Goal: Task Accomplishment & Management: Complete application form

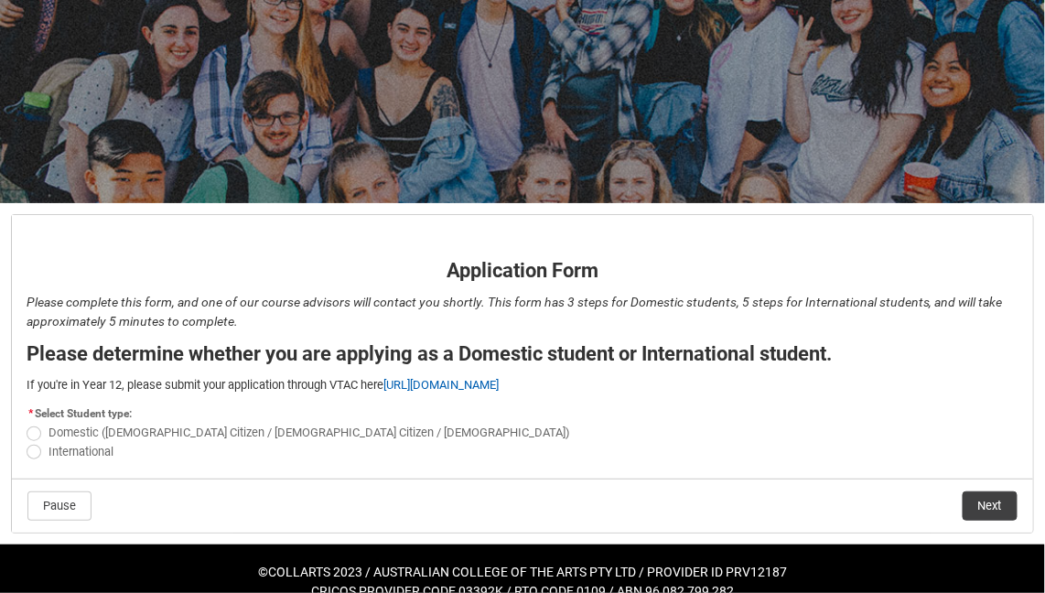
scroll to position [181, 0]
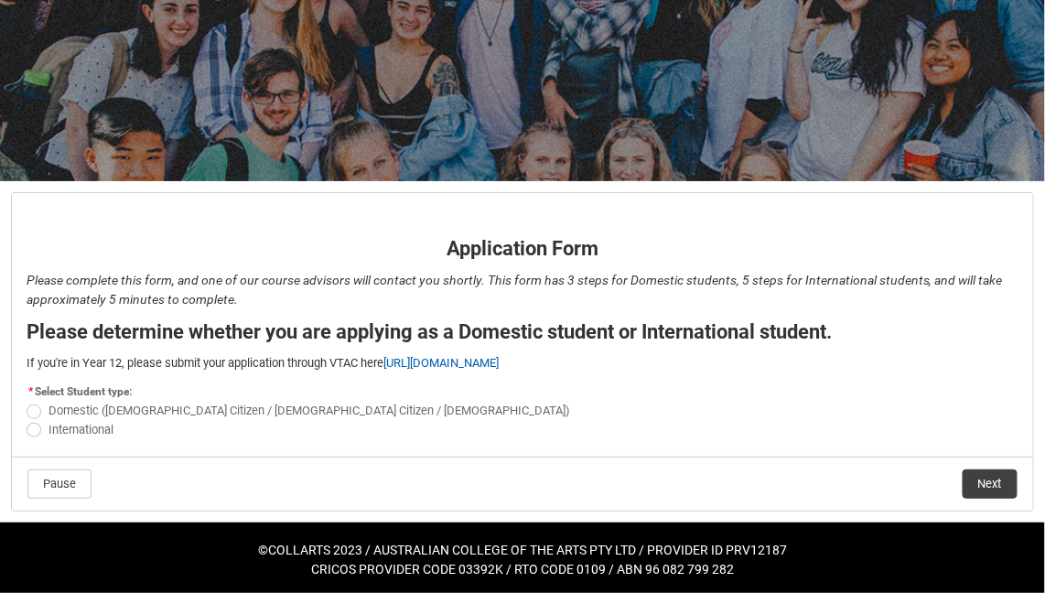
click at [35, 412] on span "REDU_Application_Form_for_Applicant flow" at bounding box center [34, 411] width 15 height 15
click at [27, 402] on input "Domestic ([DEMOGRAPHIC_DATA] Citizen / [DEMOGRAPHIC_DATA] Citizen / [DEMOGRAPHI…" at bounding box center [26, 401] width 1 height 1
radio input "true"
click at [989, 482] on button "Next" at bounding box center [990, 483] width 55 height 29
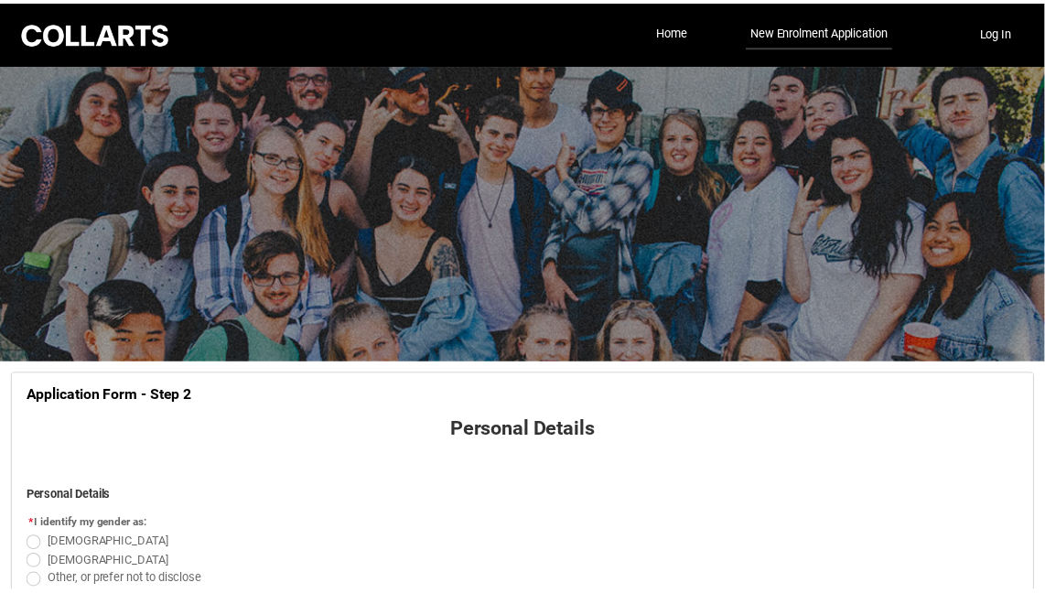
scroll to position [190, 0]
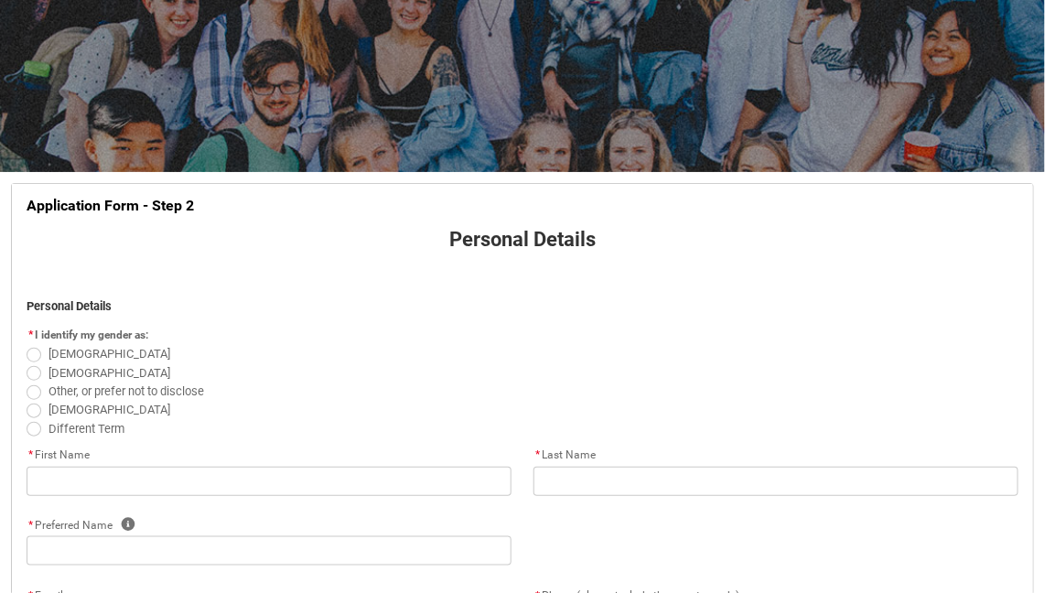
click at [30, 356] on span "REDU_Application_Form_for_Applicant flow" at bounding box center [34, 355] width 15 height 15
click at [27, 345] on input "[DEMOGRAPHIC_DATA]" at bounding box center [26, 344] width 1 height 1
radio input "true"
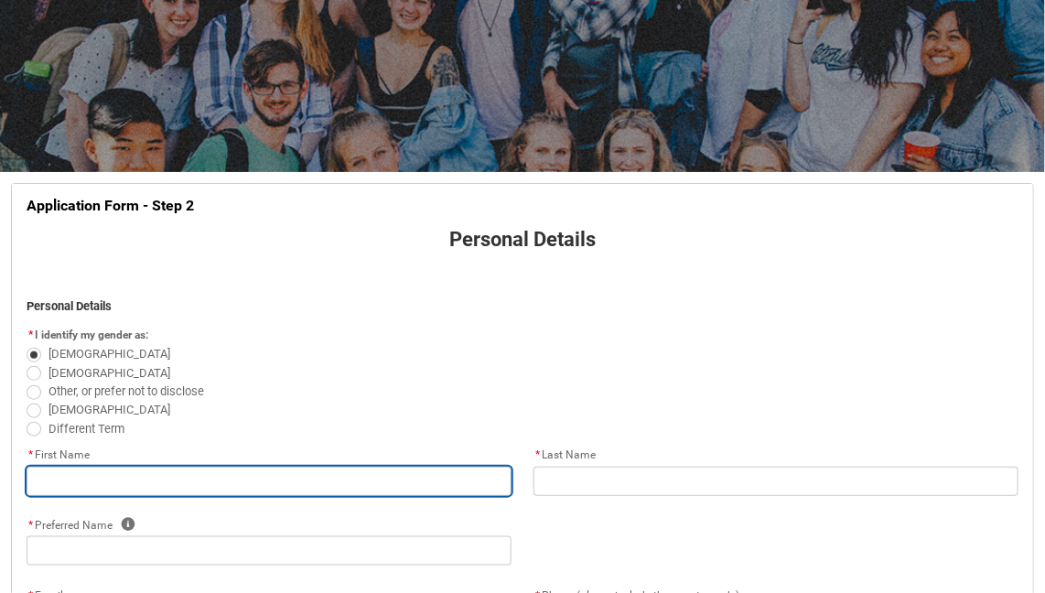
click at [62, 482] on input "REDU_Application_Form_for_Applicant flow" at bounding box center [269, 481] width 485 height 29
type lightning-primitive-input-simple "[PERSON_NAME]"
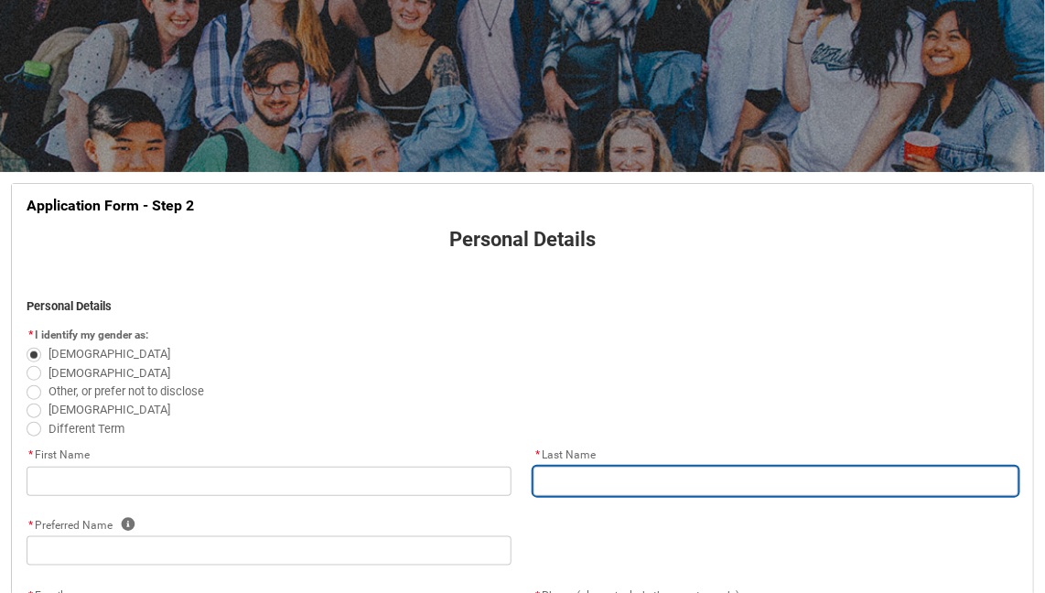
type lightning-primitive-input-simple "[PERSON_NAME]"
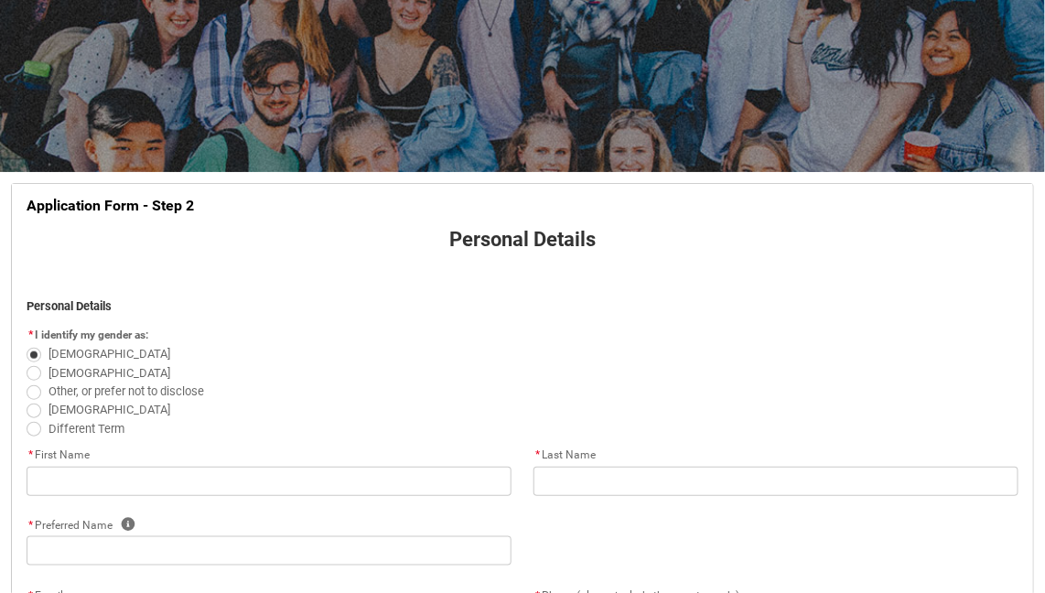
type lightning-primitive-input-simple "[PERSON_NAME]"
type lightning-primitive-input-simple "10 [PERSON_NAME]"
type lightning-primitive-input-simple "Wodonga"
type lightning-primitive-input-simple "3690"
type lightning-primitive-input-simple "VIC"
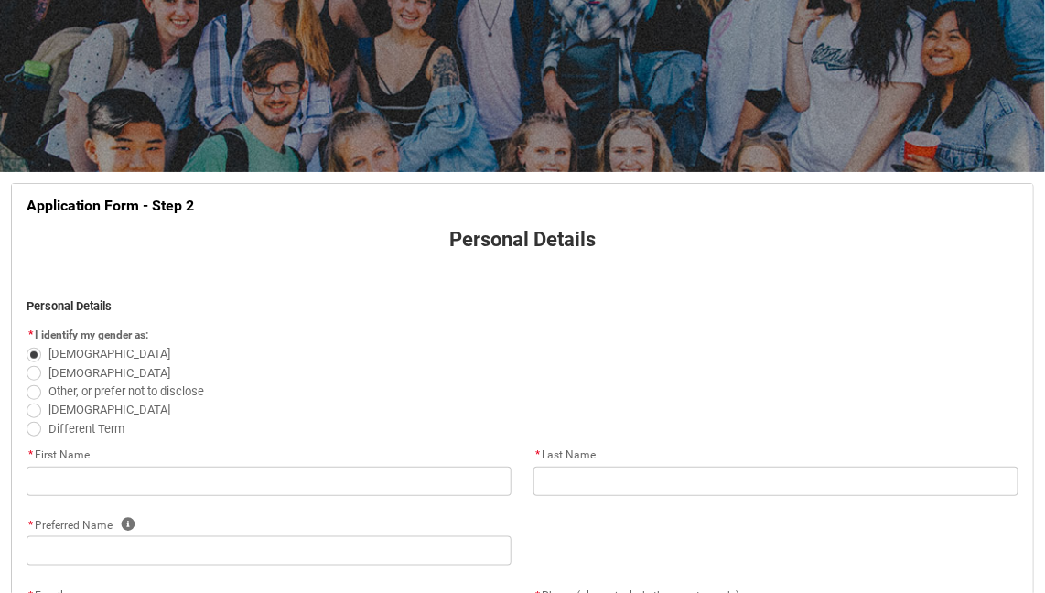
type lightning-select "Country_Choice.1101"
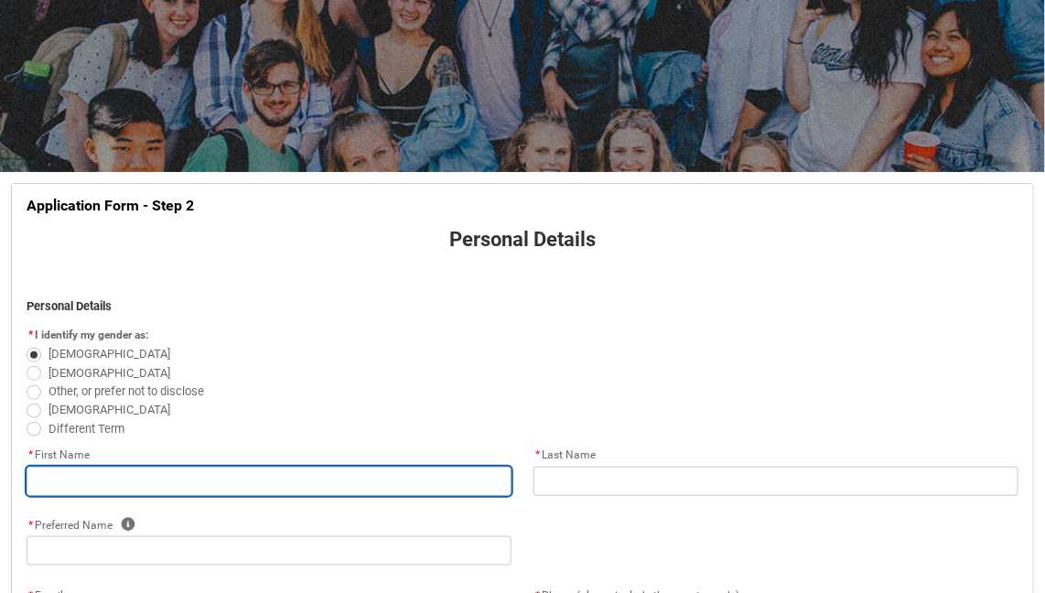
type input "[PERSON_NAME]"
type input "10 [PERSON_NAME]"
type input "Wodonga"
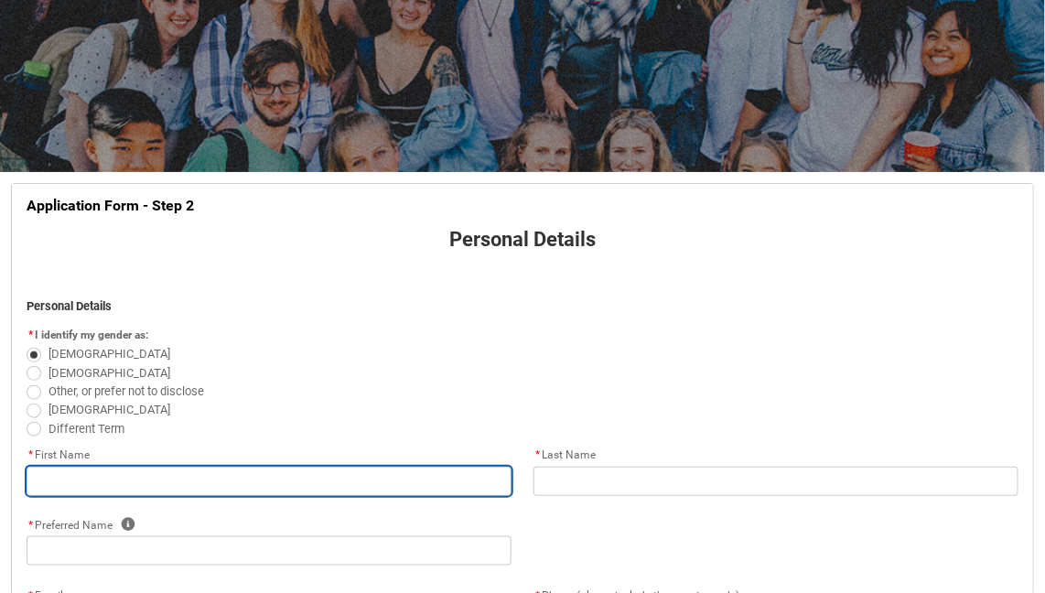
type input "3690"
type input "VIC"
select select "Country_Choice.1101"
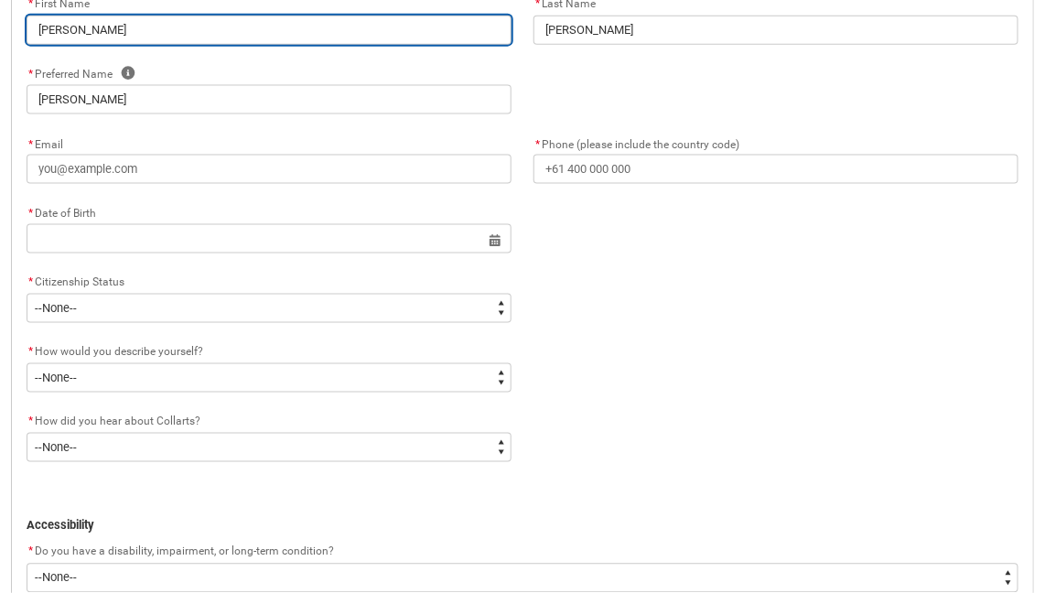
scroll to position [655, 0]
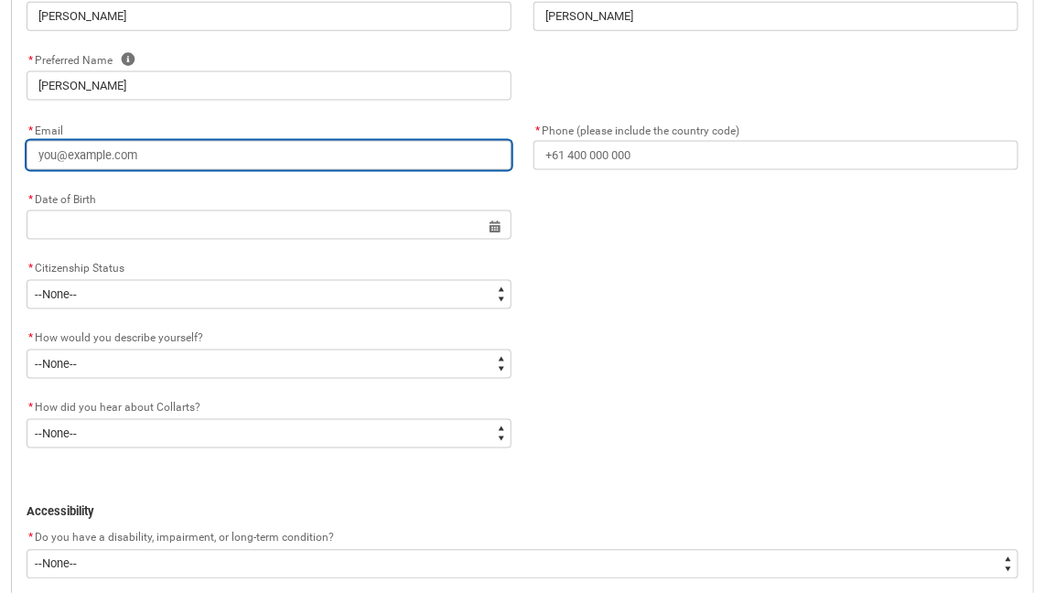
click at [185, 147] on input "* Email" at bounding box center [269, 155] width 485 height 29
type lightning-primitive-input-simple "d"
type input "d"
type lightning-primitive-input-simple "da"
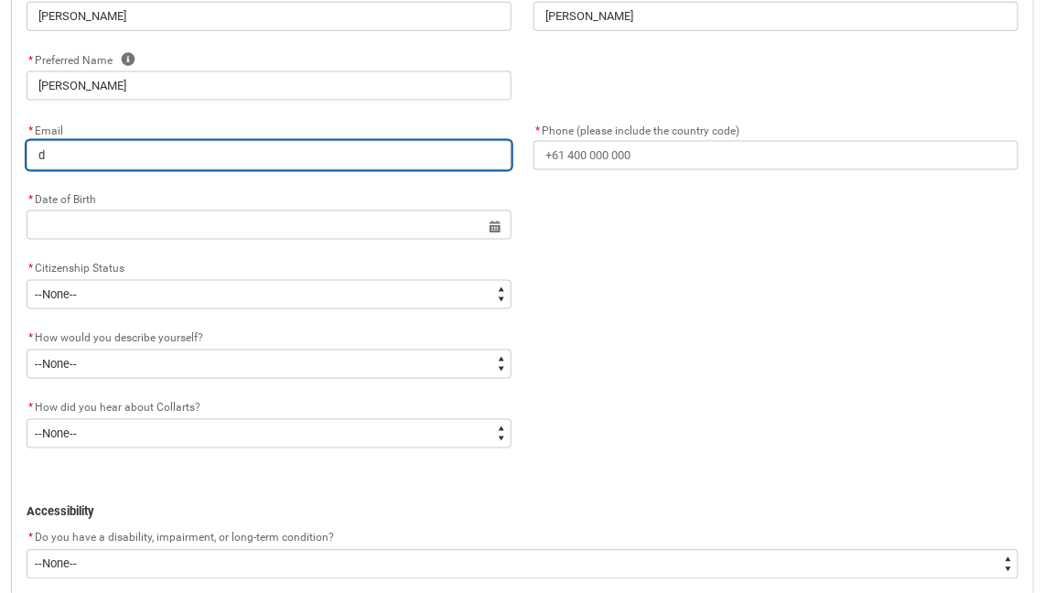
type input "da"
type lightning-primitive-input-simple "[PERSON_NAME]"
type input "[PERSON_NAME]"
type lightning-primitive-input-simple "dane"
type input "dane"
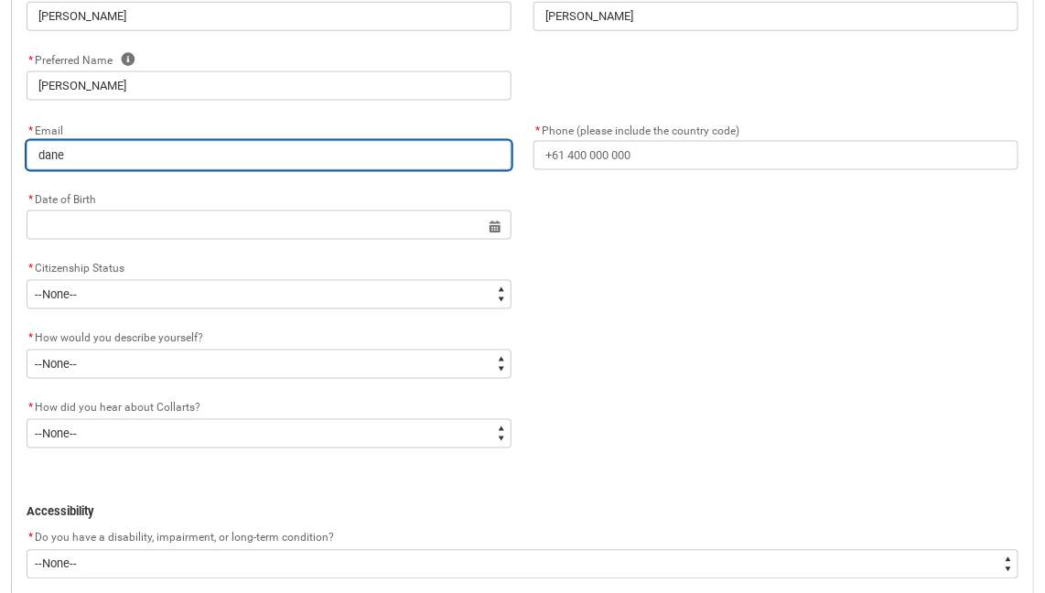
type lightning-primitive-input-simple "danel"
type input "danel"
type lightning-primitive-input-simple "[PERSON_NAME]"
type input "[PERSON_NAME]"
type lightning-primitive-input-simple "danells"
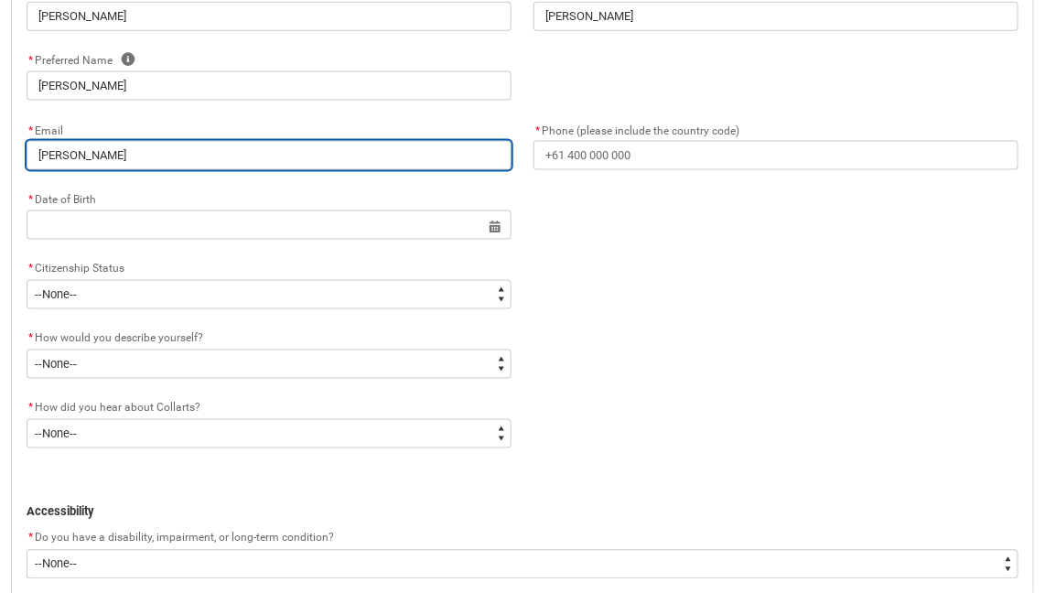
type input "danells"
type lightning-primitive-input-simple "danellsm"
type input "danellsm"
type lightning-primitive-input-simple "danellsmi"
type input "danellsmi"
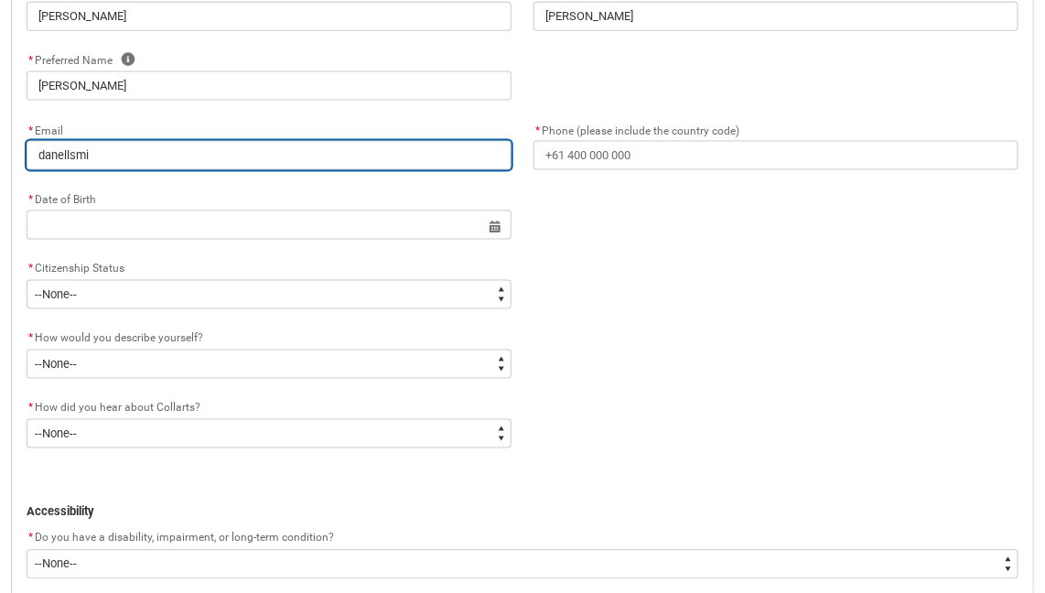
type lightning-primitive-input-simple "danellsmit"
type input "danellsmit"
type lightning-primitive-input-simple "danellsmit@"
type input "danellsmit@"
type lightning-primitive-input-simple "danellsmit@o"
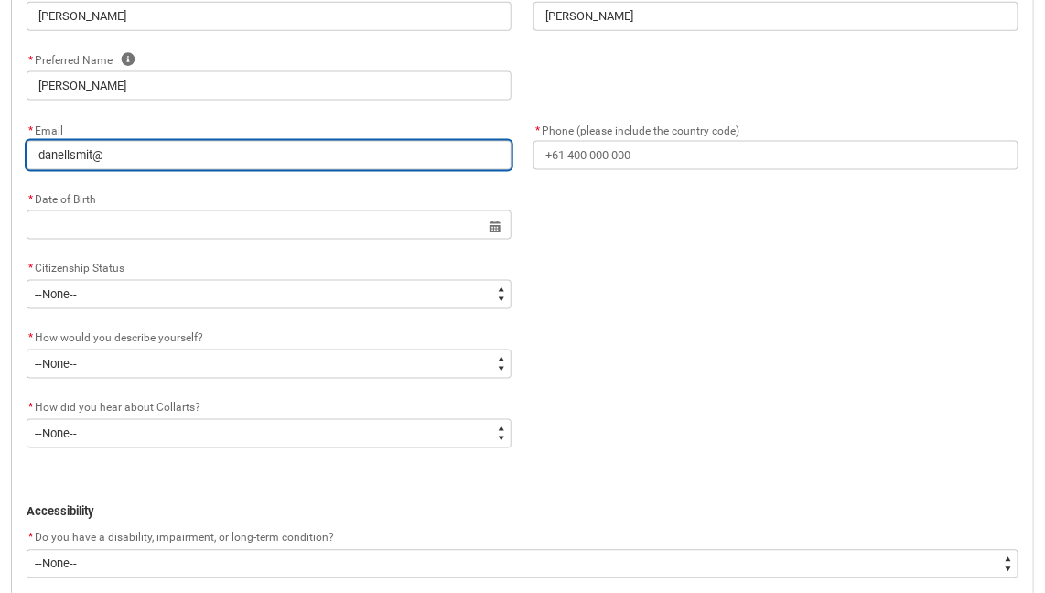
type input "danellsmit@o"
type lightning-primitive-input-simple "danellsmit@ou"
type input "danellsmit@ou"
type lightning-primitive-input-simple "danellsmit@out"
type input "danellsmit@out"
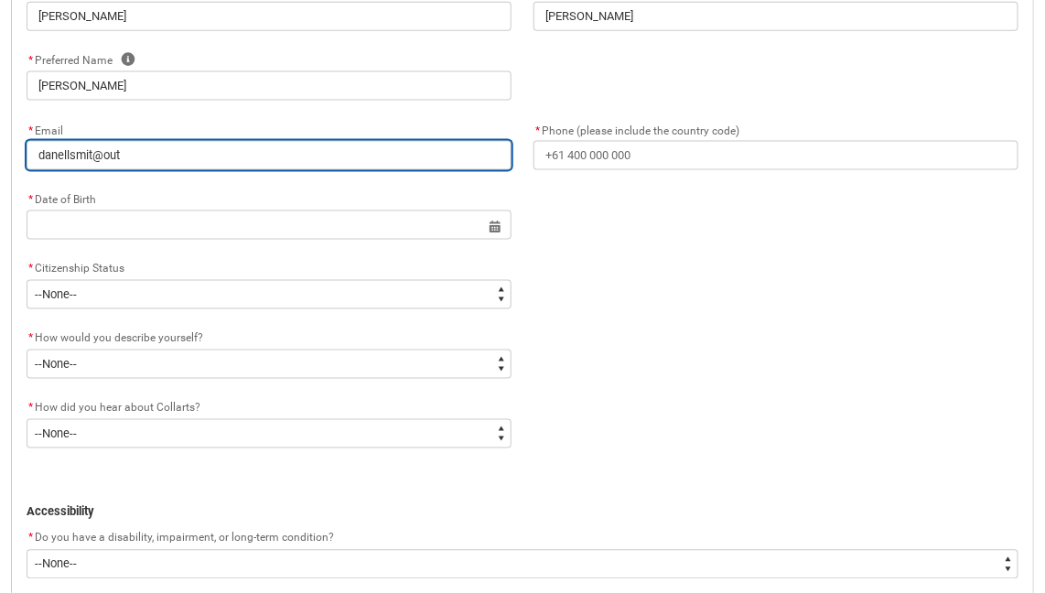
type lightning-primitive-input-simple "danellsmit@outl"
type input "danellsmit@outl"
type lightning-primitive-input-simple "danellsmit@outlo"
type input "danellsmit@outlo"
type lightning-primitive-input-simple "danellsmit@outloo"
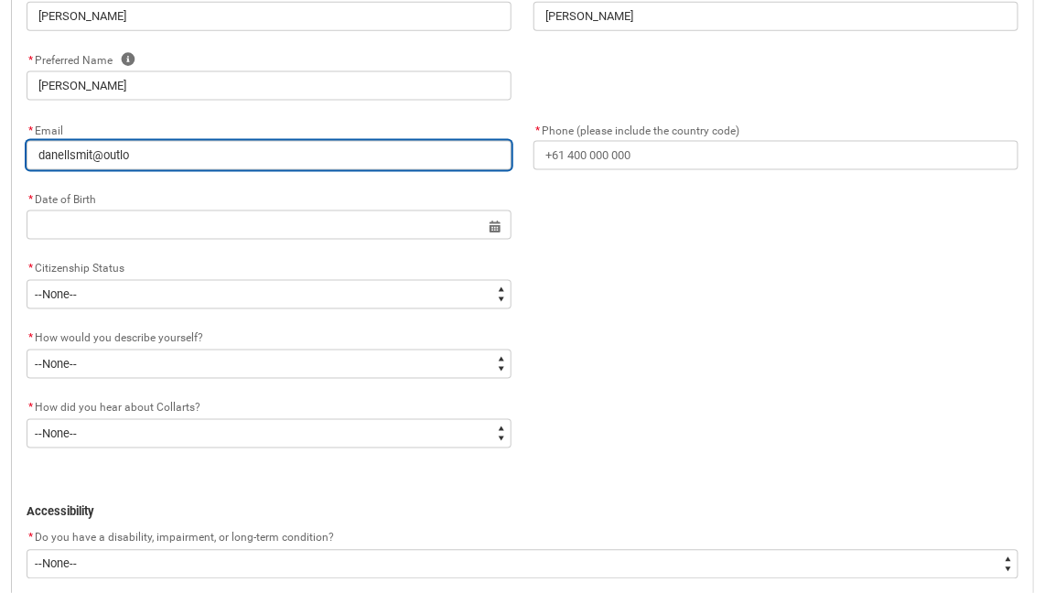
type input "danellsmit@outloo"
type lightning-primitive-input-simple "[EMAIL_ADDRESS]"
type input "[EMAIL_ADDRESS]"
type lightning-primitive-input-simple "[EMAIL_ADDRESS]."
type input "[EMAIL_ADDRESS]."
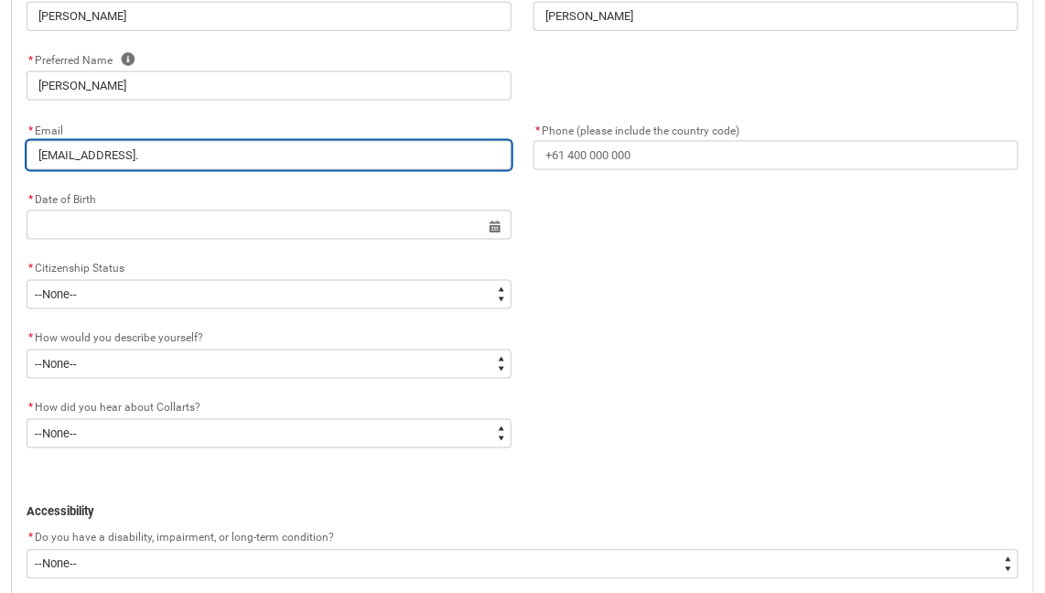
type lightning-primitive-input-simple "danellsmit@outlook.c"
type input "danellsmit@outlook.c"
type lightning-primitive-input-simple "[EMAIL_ADDRESS][DOMAIN_NAME]"
type input "[EMAIL_ADDRESS][DOMAIN_NAME]"
type lightning-primitive-input-simple "[EMAIL_ADDRESS][DOMAIN_NAME]"
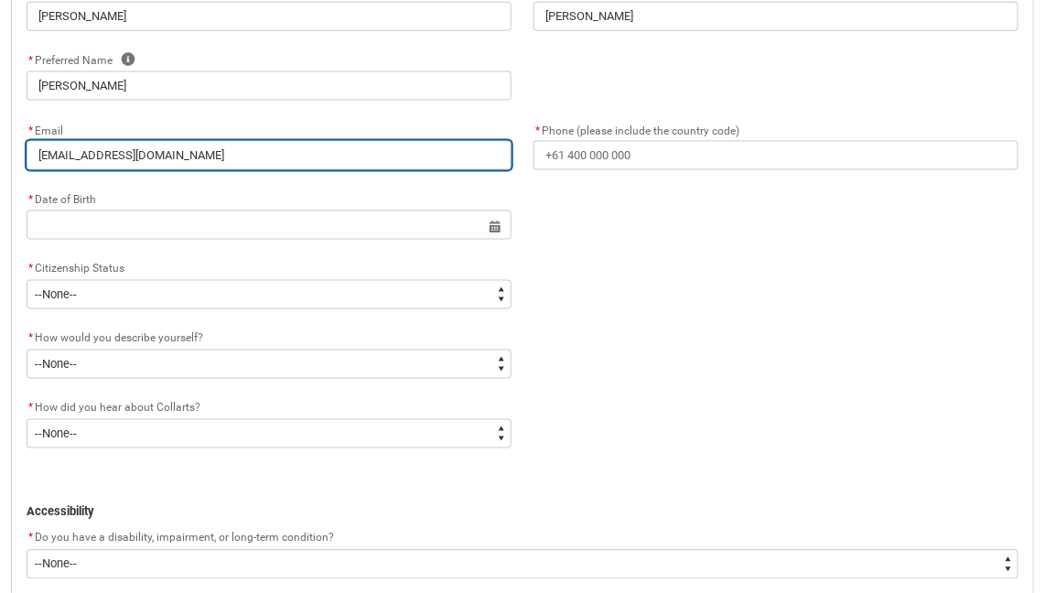
type input "[EMAIL_ADDRESS][DOMAIN_NAME]"
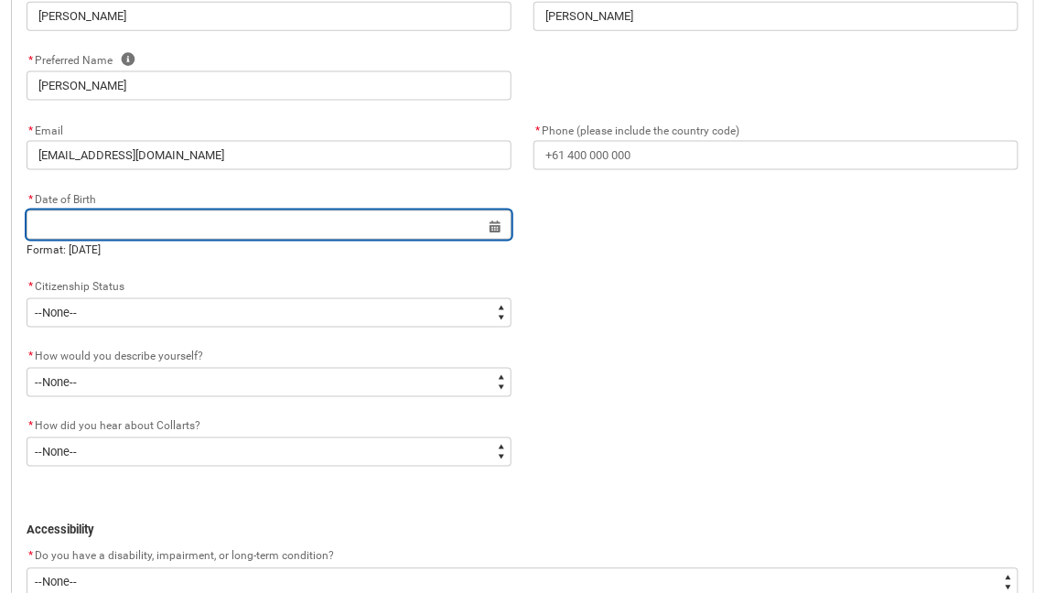
click at [172, 232] on input "REDU_Application_Form_for_Applicant flow" at bounding box center [269, 224] width 485 height 29
select select "2025"
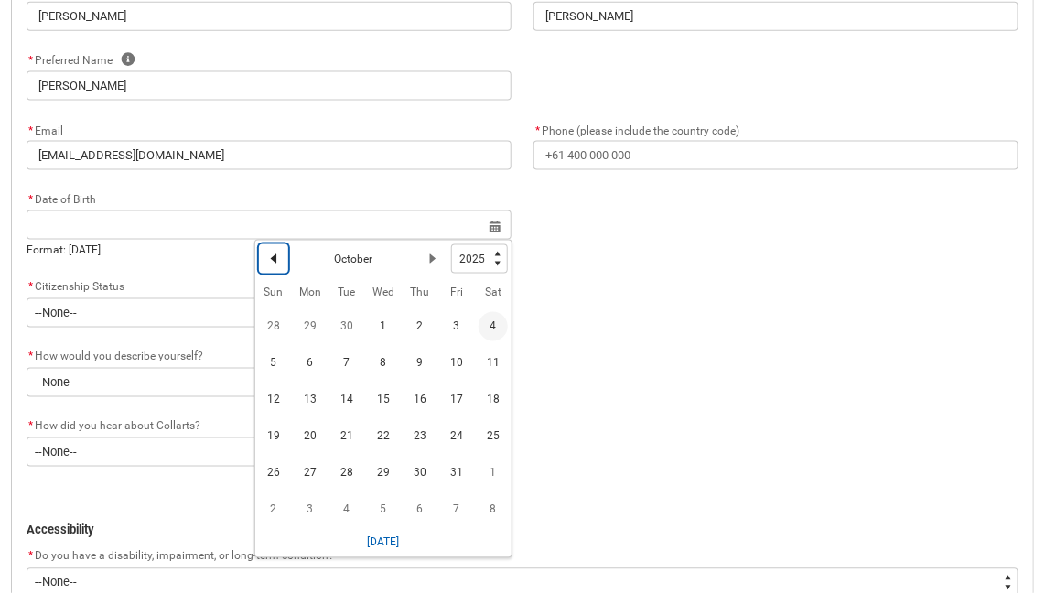
click at [276, 262] on lightning-primitive-icon "Date picker: October" at bounding box center [273, 259] width 13 height 13
click at [483, 260] on select "1925 1926 1927 1928 1929 1930 1931 1932 1933 1934 1935 1936 1937 1938 1939 1940…" at bounding box center [479, 258] width 57 height 29
type lightning-select "1996"
click at [451, 244] on select "1925 1926 1927 1928 1929 1930 1931 1932 1933 1934 1935 1936 1937 1938 1939 1940…" at bounding box center [479, 258] width 57 height 29
select select "1996"
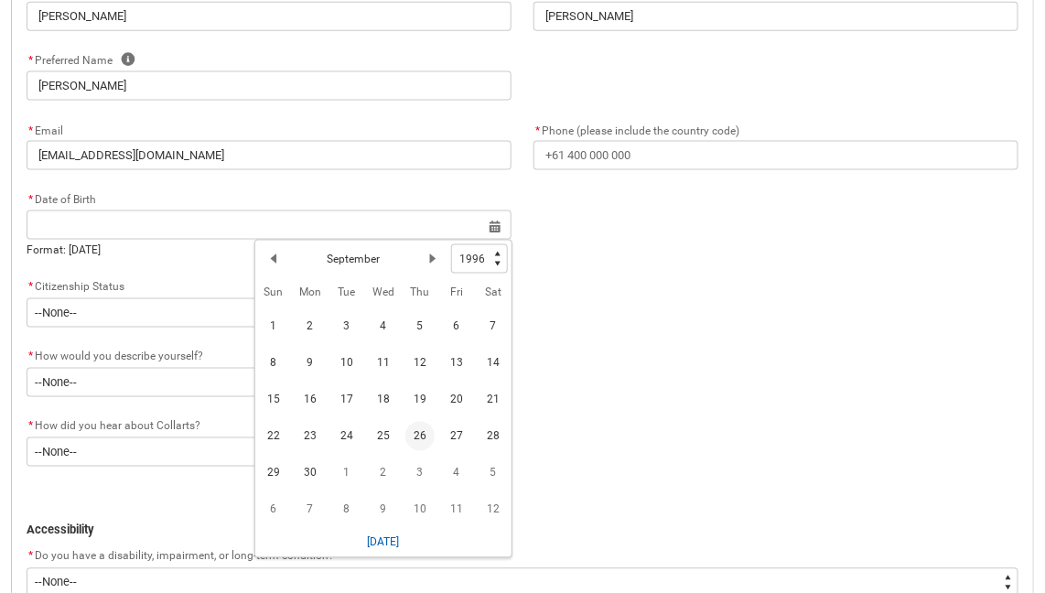
click at [416, 438] on span "26" at bounding box center [419, 436] width 29 height 29
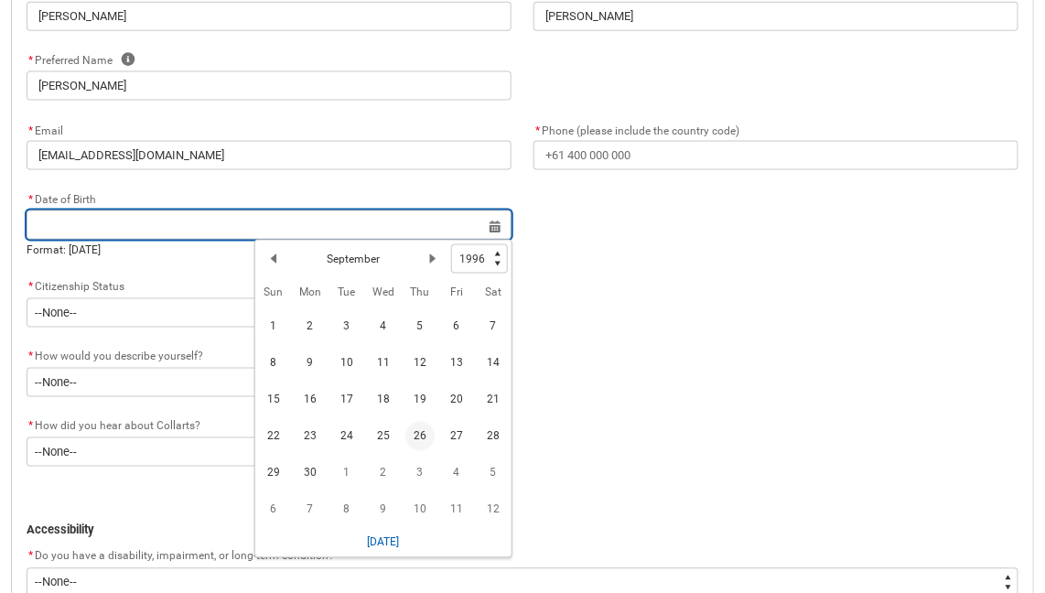
type lightning-datepicker "[DATE]"
type lightning-input "[DATE]"
type input "[DATE]"
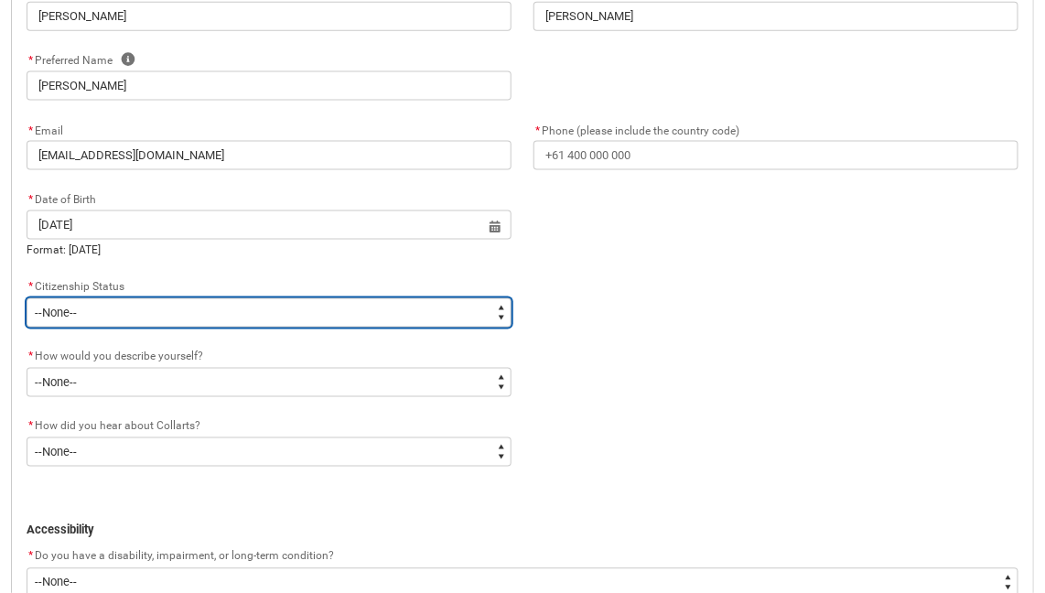
click at [401, 307] on select "--None-- [DEMOGRAPHIC_DATA] Humanitarian Visa [DEMOGRAPHIC_DATA] citizen Other …" at bounding box center [269, 312] width 485 height 29
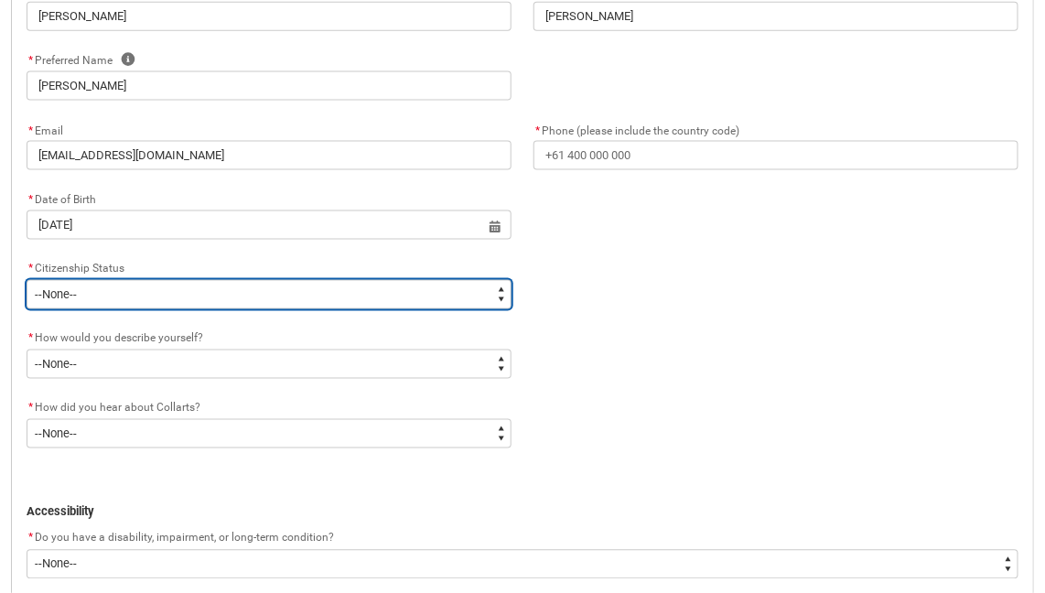
type lightning-select "Citizenship.3"
click at [27, 280] on select "--None-- [DEMOGRAPHIC_DATA] Humanitarian Visa [DEMOGRAPHIC_DATA] citizen Other …" at bounding box center [269, 294] width 485 height 29
select select "Citizenship.3"
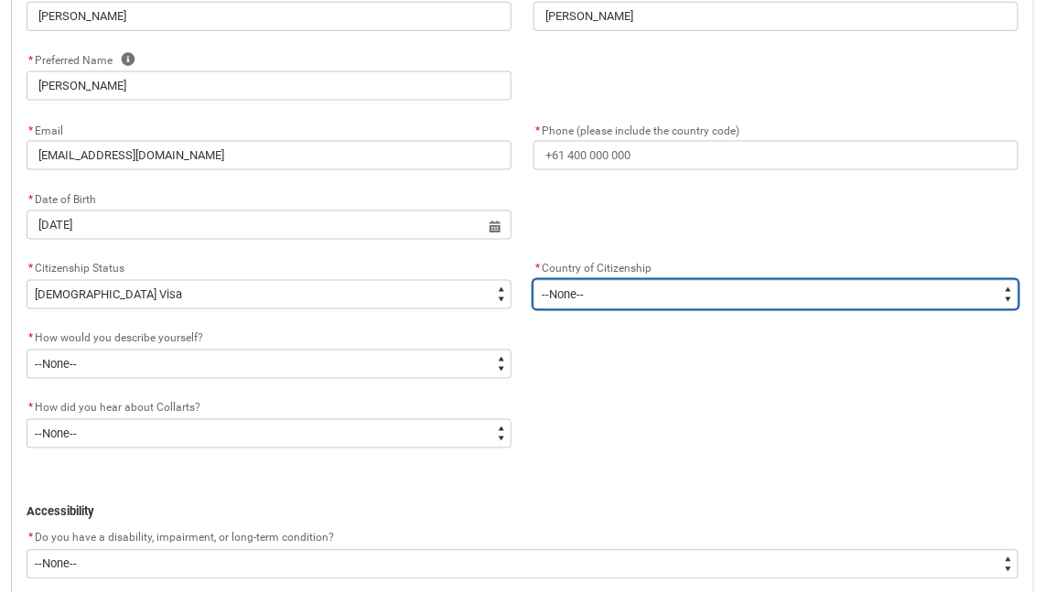
click at [689, 307] on select "--[GEOGRAPHIC_DATA]-- [GEOGRAPHIC_DATA] [GEOGRAPHIC_DATA] [GEOGRAPHIC_DATA] [GE…" at bounding box center [776, 294] width 485 height 29
type lightning-select "Citizenship_Country.[DEMOGRAPHIC_DATA]"
click at [534, 280] on select "--[GEOGRAPHIC_DATA]-- [GEOGRAPHIC_DATA] [GEOGRAPHIC_DATA] [GEOGRAPHIC_DATA] [GE…" at bounding box center [776, 294] width 485 height 29
select select "Citizenship_Country.[DEMOGRAPHIC_DATA]"
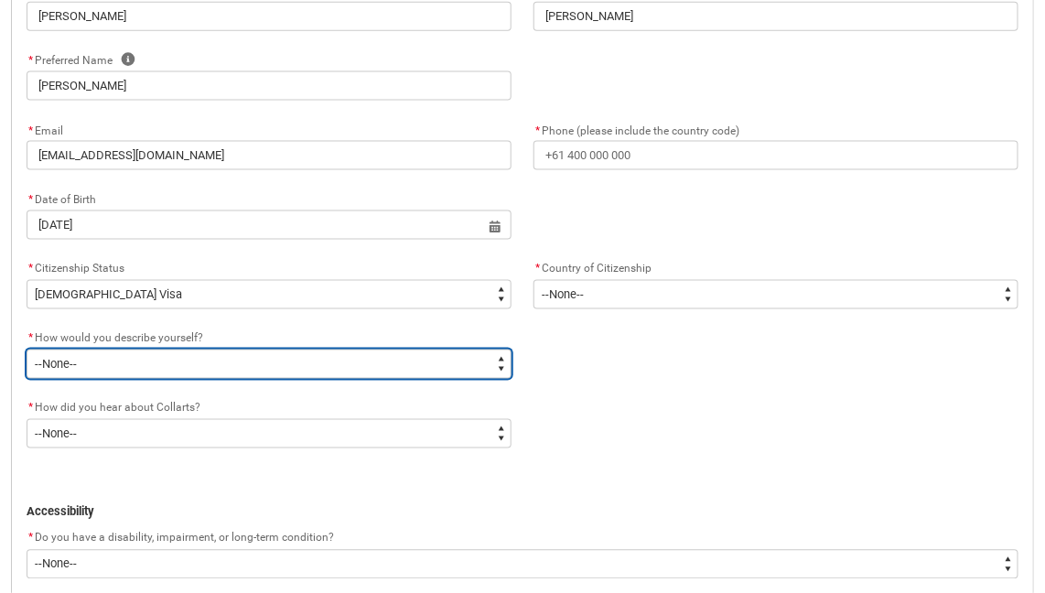
click at [338, 372] on select "--None-- I'm currently in Year 12 and planning what I'll do after school I've c…" at bounding box center [269, 364] width 485 height 29
type lightning-select "HSLC_Domestic_e"
click at [27, 350] on select "--None-- I'm currently in Year 12 and planning what I'll do after school I've c…" at bounding box center [269, 364] width 485 height 29
select select "HSLC_Domestic_e"
click at [455, 367] on select "--None-- I'm currently in Year 12 and planning what I'll do after school I've c…" at bounding box center [269, 364] width 485 height 29
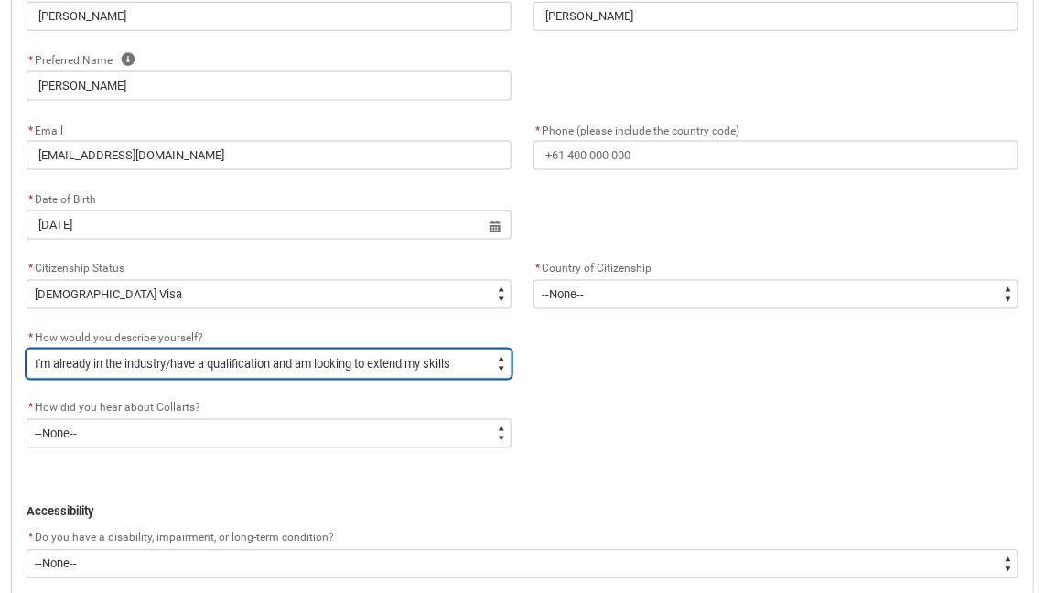
type lightning-select "HSLC_Domestic_b"
click at [27, 350] on select "--None-- I'm currently in Year 12 and planning what I'll do after school I've c…" at bounding box center [269, 364] width 485 height 29
select select "HSLC_Domestic_b"
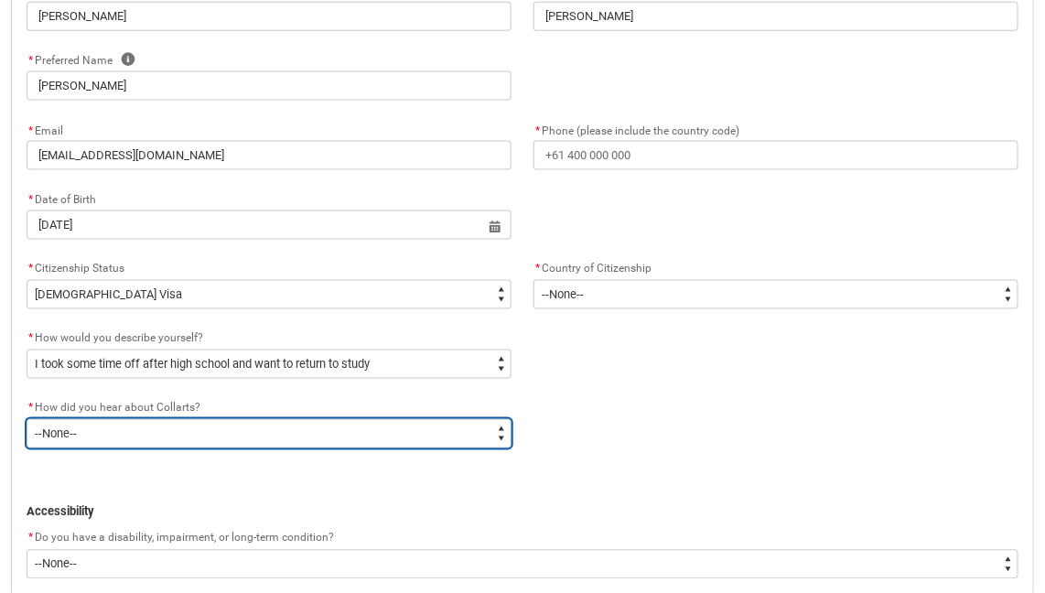
click at [302, 435] on select "--None-- Advertising - Facebook Advertising - Google Advertising - Instagram Ad…" at bounding box center [269, 433] width 485 height 29
type lightning-select "Heard_About_Collarts_Picklist.Collarts Website"
click at [27, 419] on select "--None-- Advertising - Facebook Advertising - Google Advertising - Instagram Ad…" at bounding box center [269, 433] width 485 height 29
select select "Heard_About_Collarts_Picklist.Collarts Website"
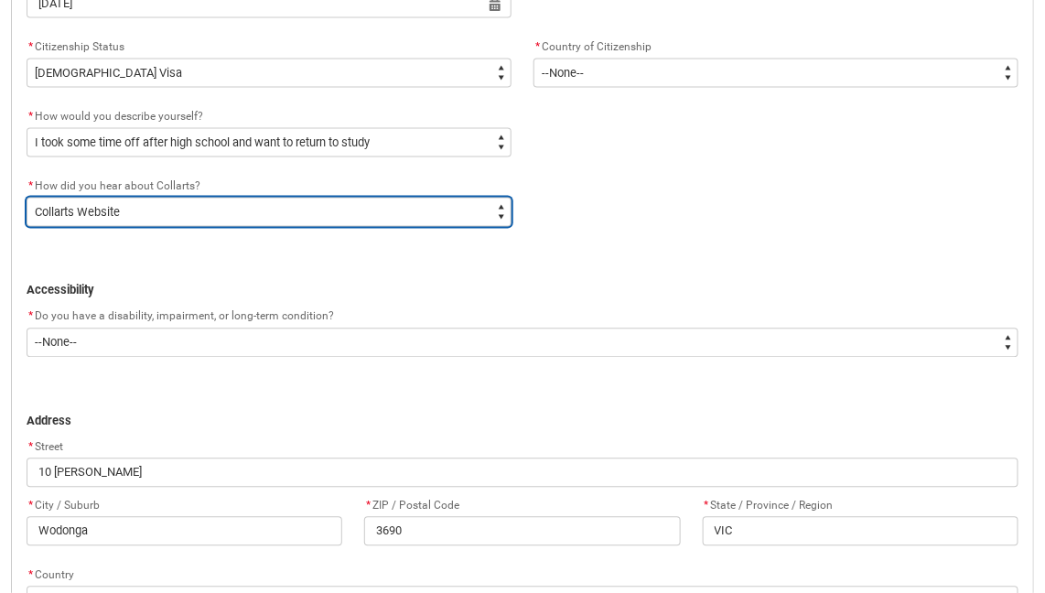
scroll to position [877, 0]
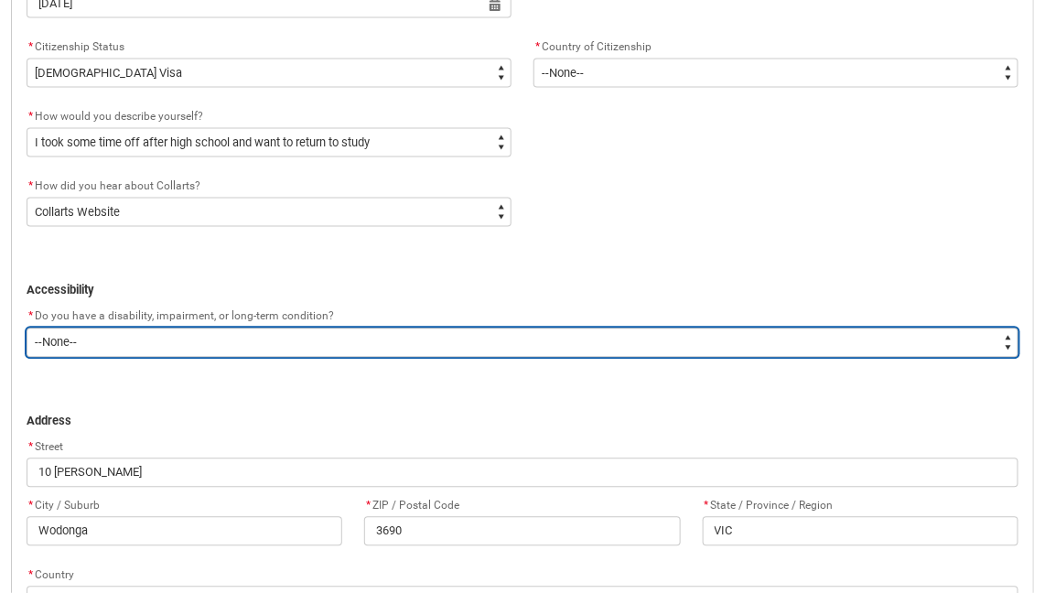
click at [534, 342] on select "--None-- Yes No" at bounding box center [523, 343] width 992 height 29
type lightning-select "No_TextChoice"
click at [27, 329] on select "--None-- Yes No" at bounding box center [523, 343] width 992 height 29
select select "No_TextChoice"
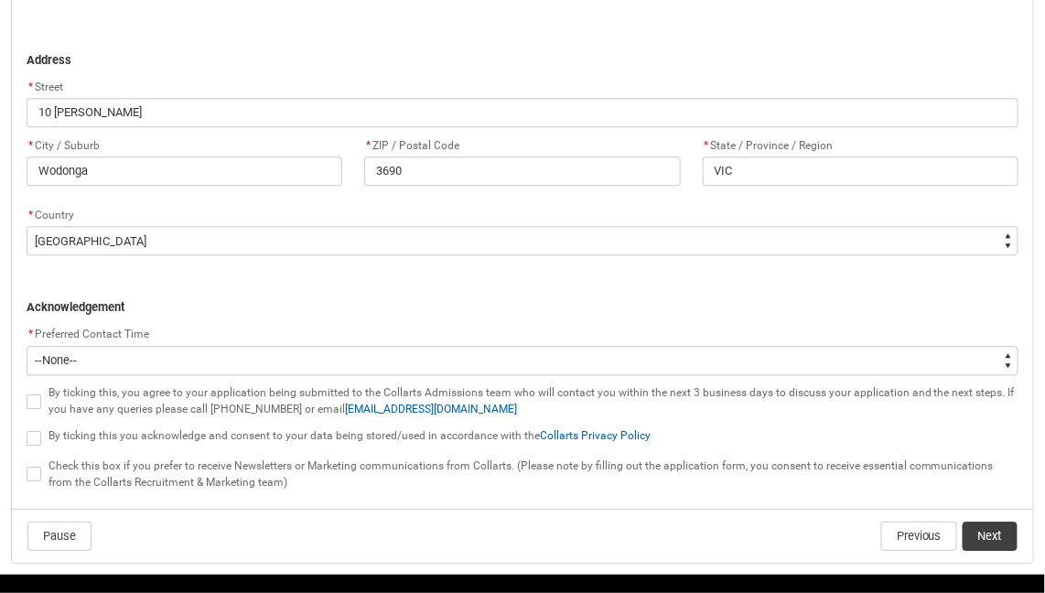
scroll to position [1290, 0]
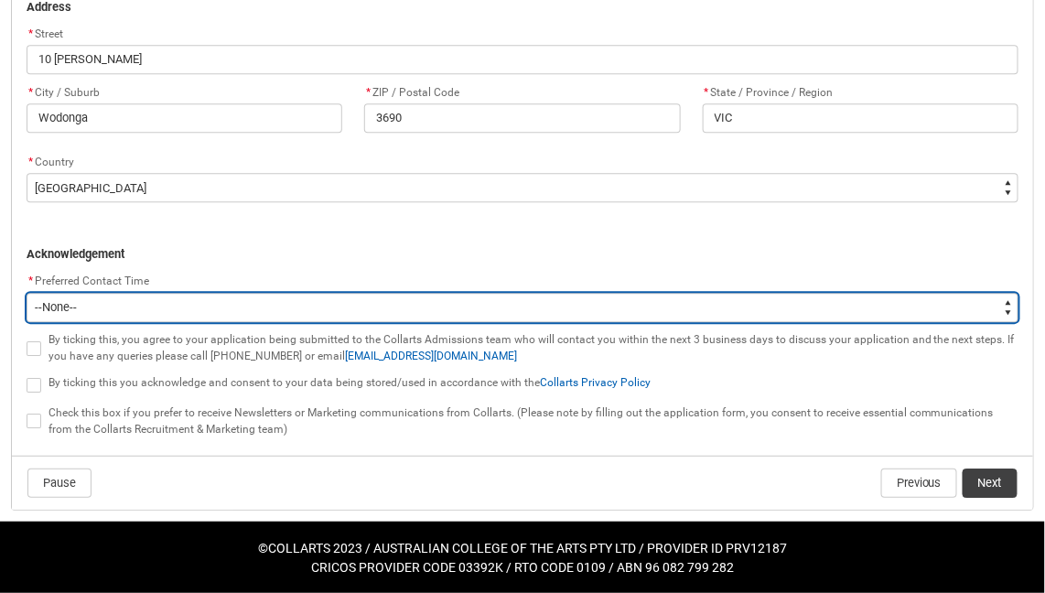
click at [239, 307] on select "--None-- Morning (9:00AM-12:00PM) Afternoon (12:00PM-5:00PM)" at bounding box center [523, 307] width 992 height 29
type lightning-select "P_Contact_Time_Afternoon"
click at [27, 293] on select "--None-- Morning (9:00AM-12:00PM) Afternoon (12:00PM-5:00PM)" at bounding box center [523, 307] width 992 height 29
select select "P_Contact_Time_Afternoon"
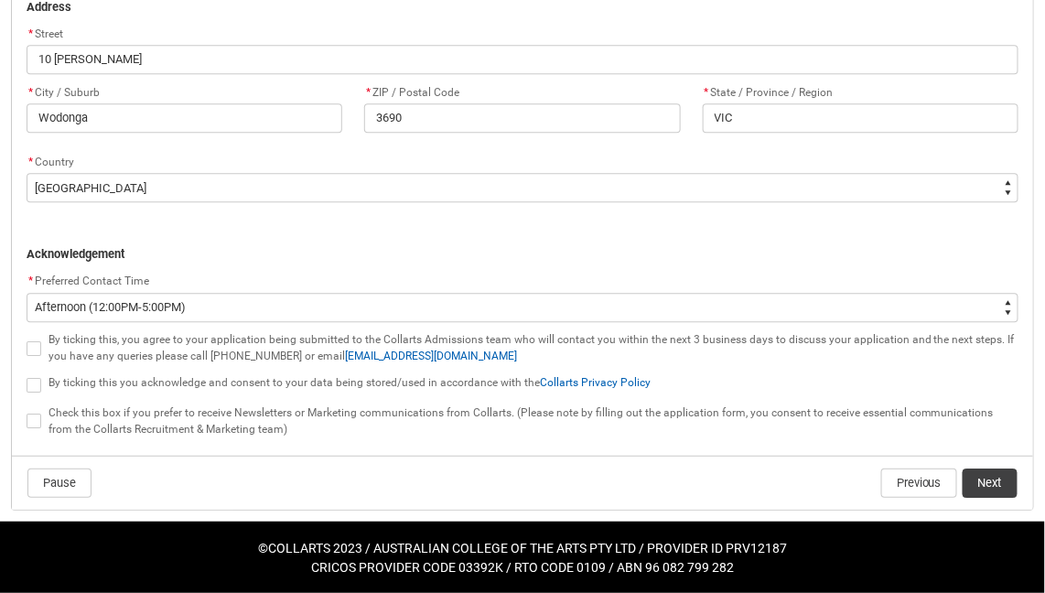
click at [33, 350] on span "REDU_Application_Form_for_Applicant flow" at bounding box center [34, 348] width 15 height 15
click at [27, 339] on input "REDU_Application_Form_for_Applicant flow" at bounding box center [26, 338] width 1 height 1
type lightning-input "true"
checkbox input "true"
click at [34, 389] on span "REDU_Application_Form_for_Applicant flow" at bounding box center [34, 385] width 15 height 15
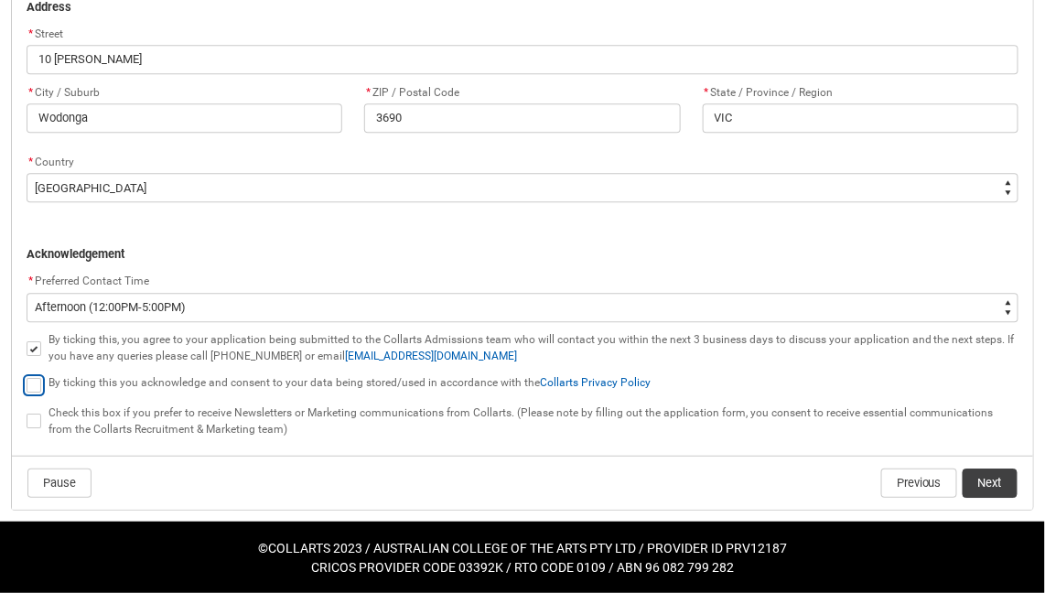
click at [27, 375] on input "REDU_Application_Form_for_Applicant flow" at bounding box center [26, 374] width 1 height 1
type lightning-input "true"
checkbox input "true"
click at [29, 423] on span "REDU_Application_Form_for_Applicant flow" at bounding box center [34, 421] width 15 height 15
click at [27, 412] on input "REDU_Application_Form_for_Applicant flow" at bounding box center [26, 411] width 1 height 1
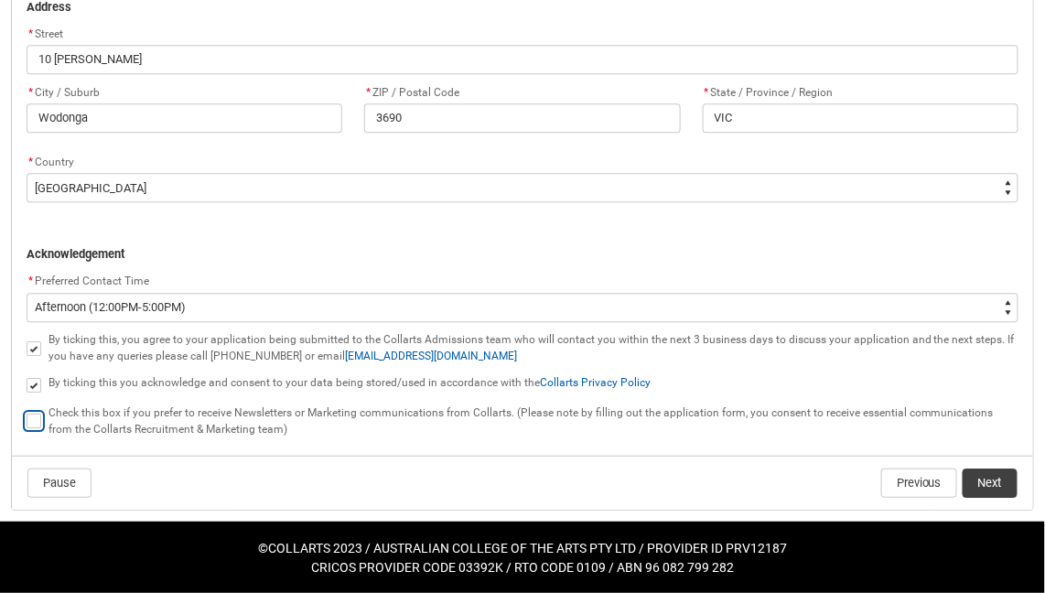
type lightning-input "true"
checkbox input "true"
click at [994, 481] on button "Next" at bounding box center [990, 483] width 55 height 29
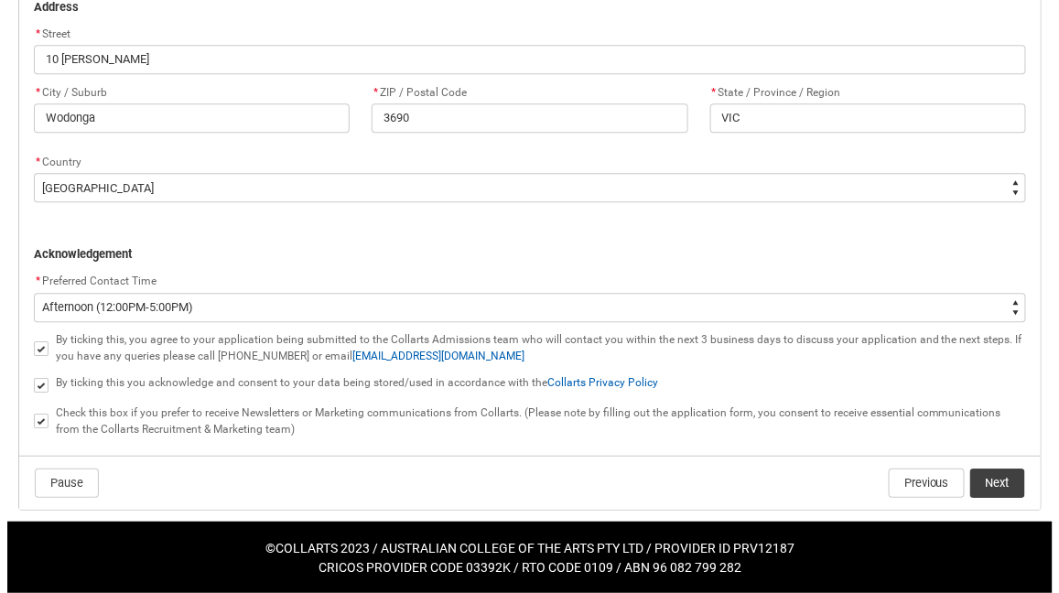
scroll to position [0, 0]
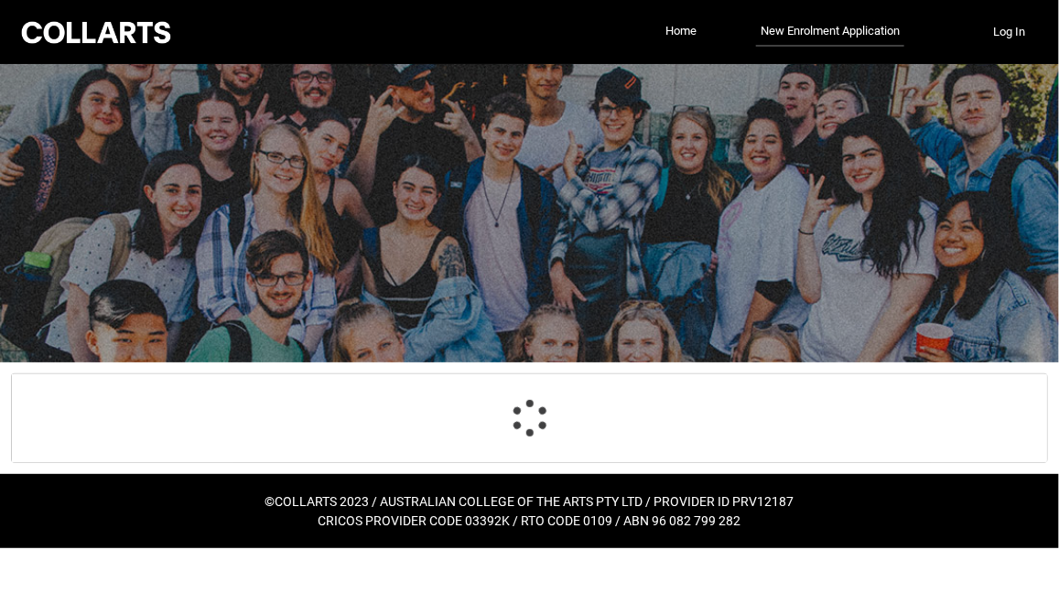
select select "Citizenship.3"
select select "Citizenship_Country.[DEMOGRAPHIC_DATA]"
select select "HSLC_Domestic_b"
select select "Heard_About_Collarts_Picklist.Collarts Website"
select select "No_TextChoice"
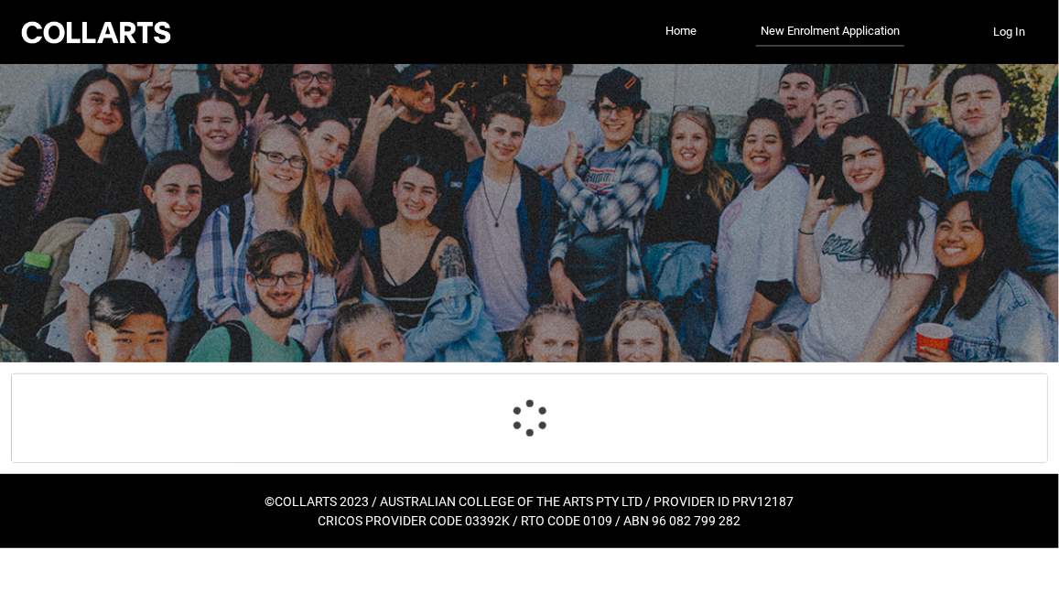
select select "Country_Choice.1101"
select select "P_Contact_Time_Afternoon"
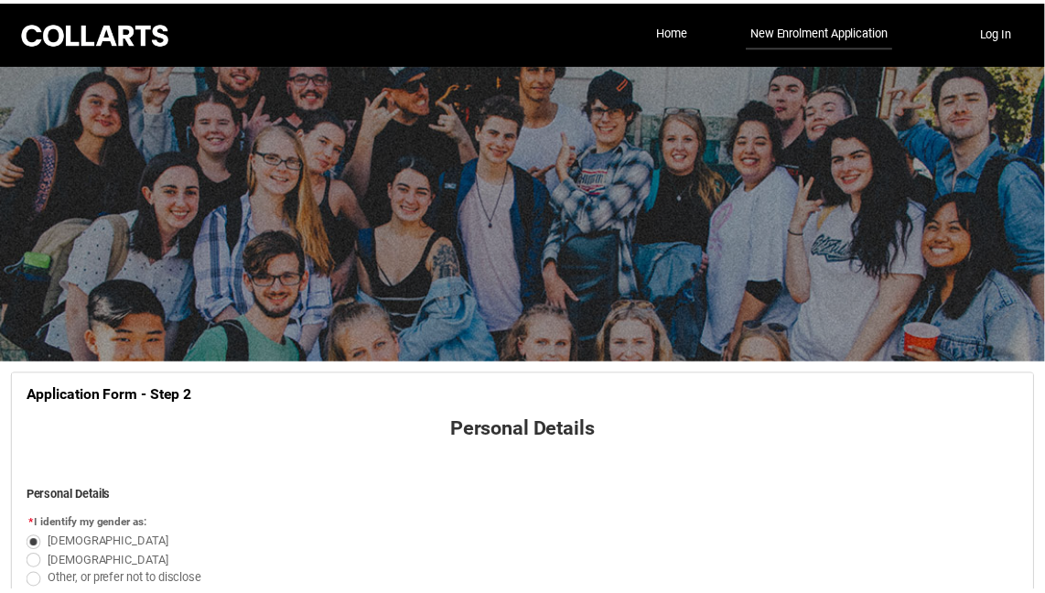
scroll to position [515, 0]
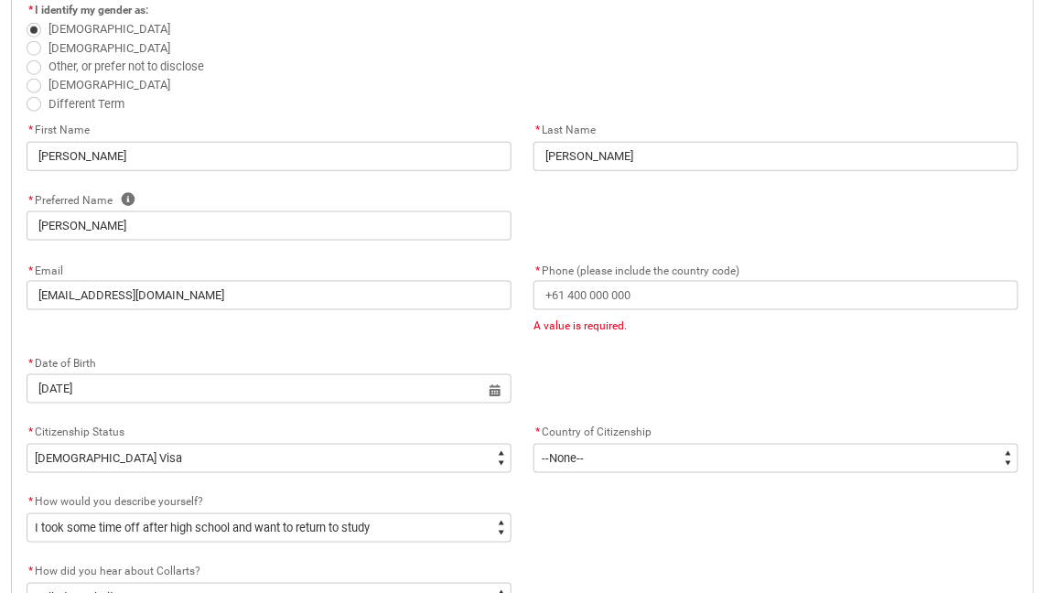
type lightning-primitive-input-simple "0"
type input "0"
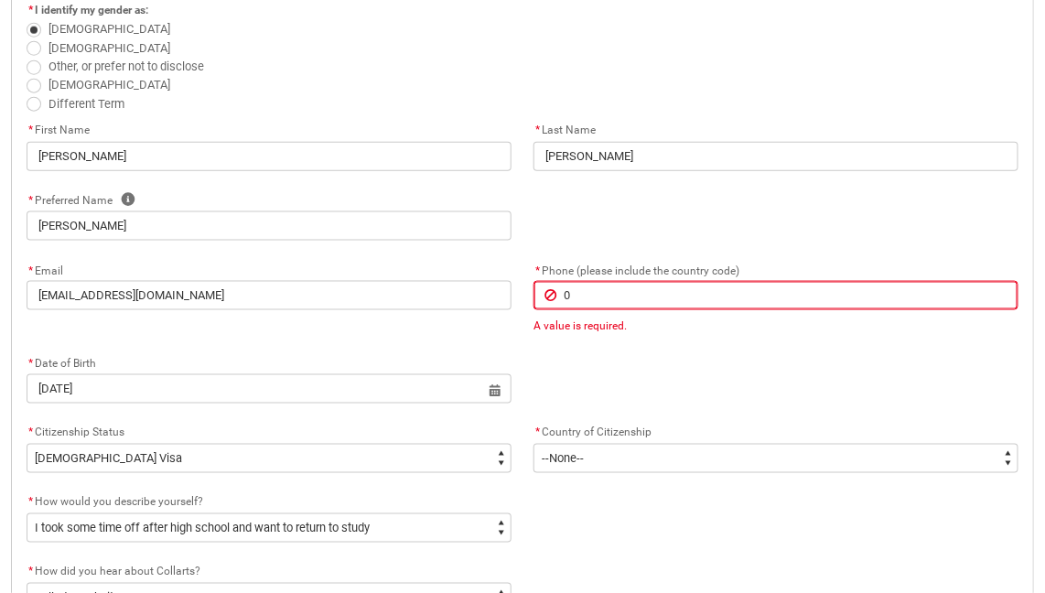
type lightning-primitive-input-simple "04"
type input "04"
type lightning-primitive-input-simple "042"
type input "042"
type lightning-primitive-input-simple "0422"
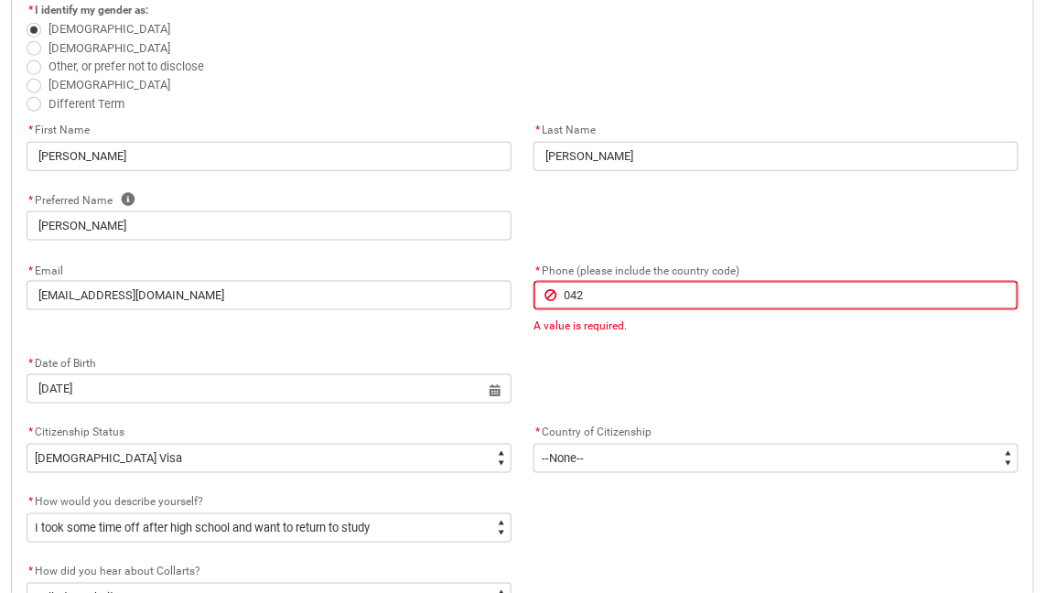
type input "0422"
type lightning-primitive-input-simple "04222"
type input "04222"
type lightning-primitive-input-simple "042229"
type input "042229"
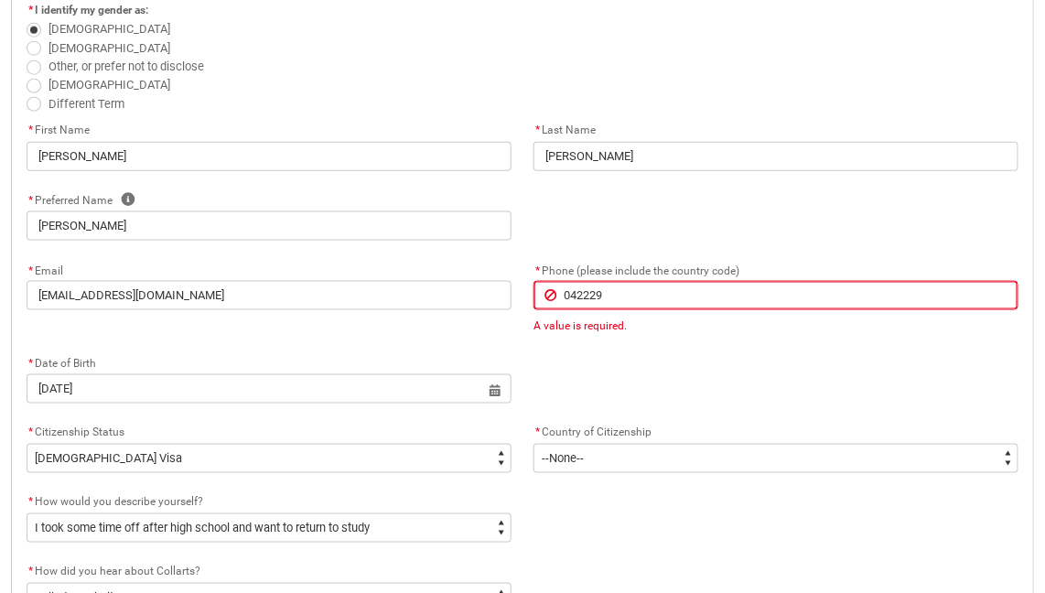
type lightning-primitive-input-simple "0422294"
type input "0422294"
type lightning-primitive-input-simple "04222946"
type input "04222946"
type lightning-primitive-input-simple "042229469"
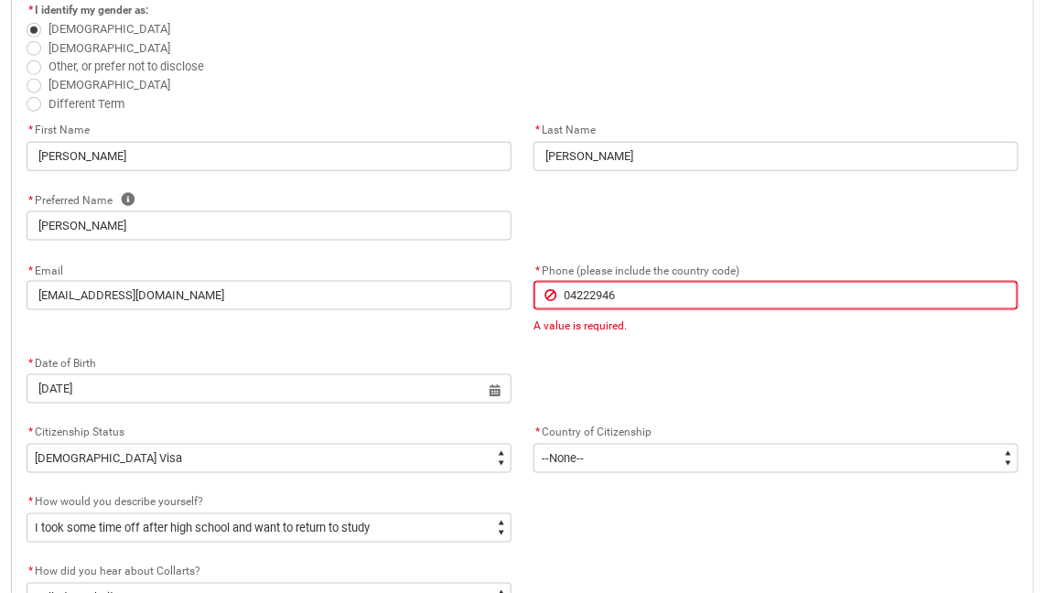
type input "042229469"
type lightning-primitive-input-simple "0422294691"
type input "0422294691"
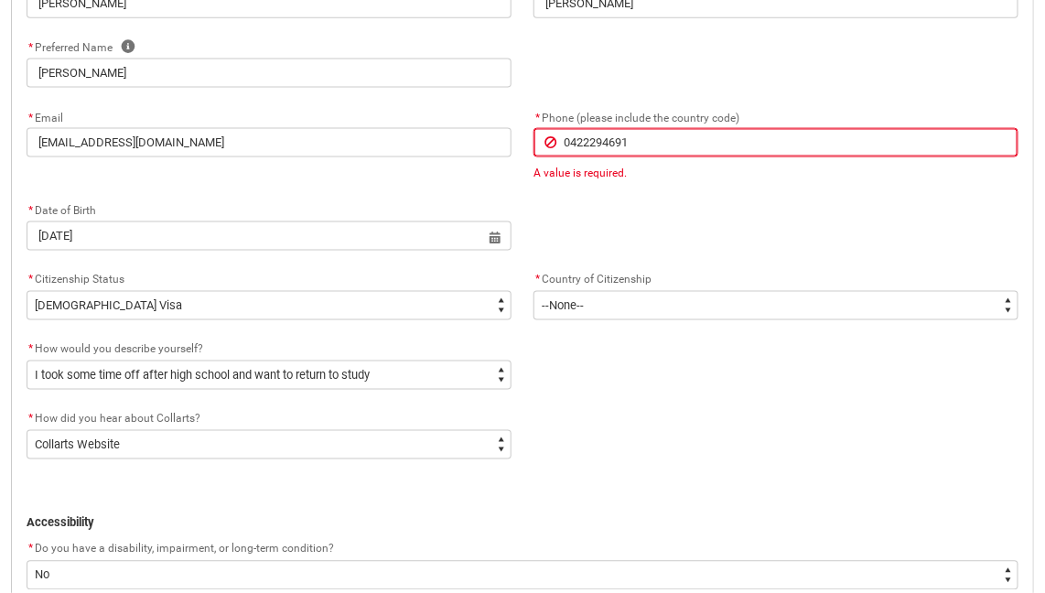
scroll to position [667, 0]
click at [571, 146] on input "0422294691" at bounding box center [776, 143] width 485 height 29
type lightning-primitive-input-simple "422294691"
type input "422294691"
type lightning-primitive-input-simple "[PHONE_NUMBER]"
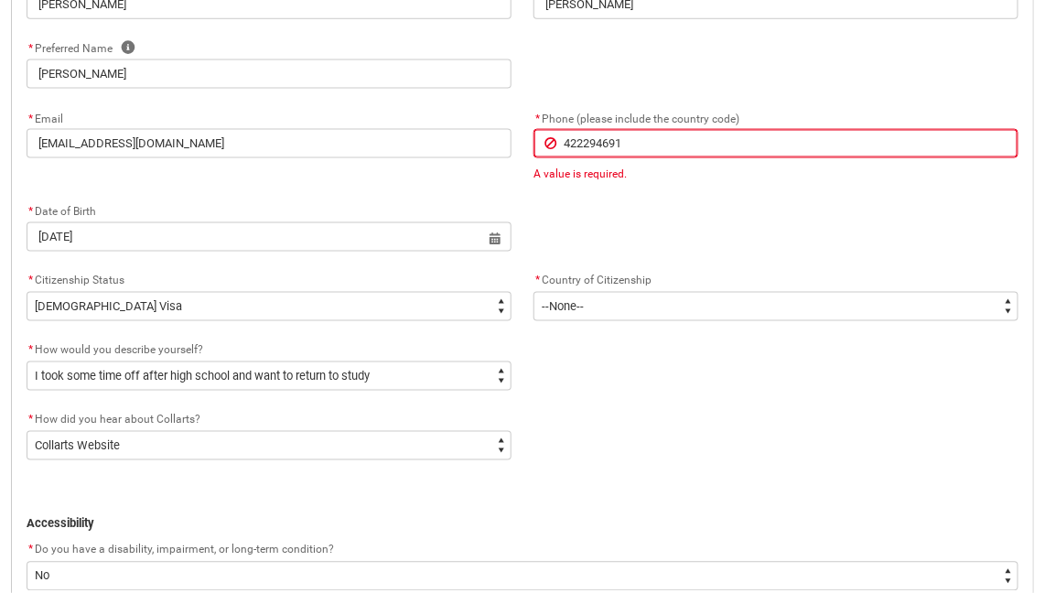
type input "[PHONE_NUMBER]"
type lightning-primitive-input-simple "[PHONE_NUMBER]"
type input "[PHONE_NUMBER]"
type lightning-primitive-input-simple "[PHONE_NUMBER]"
type input "[PHONE_NUMBER]"
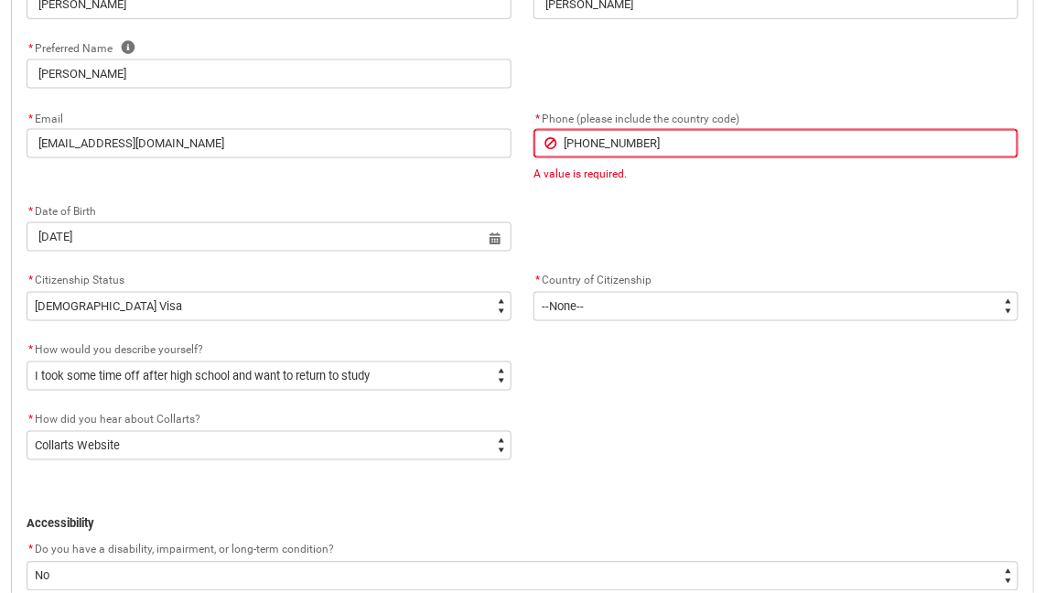
type lightning-primitive-input-simple "[PHONE_NUMBER]"
type input "[PHONE_NUMBER]"
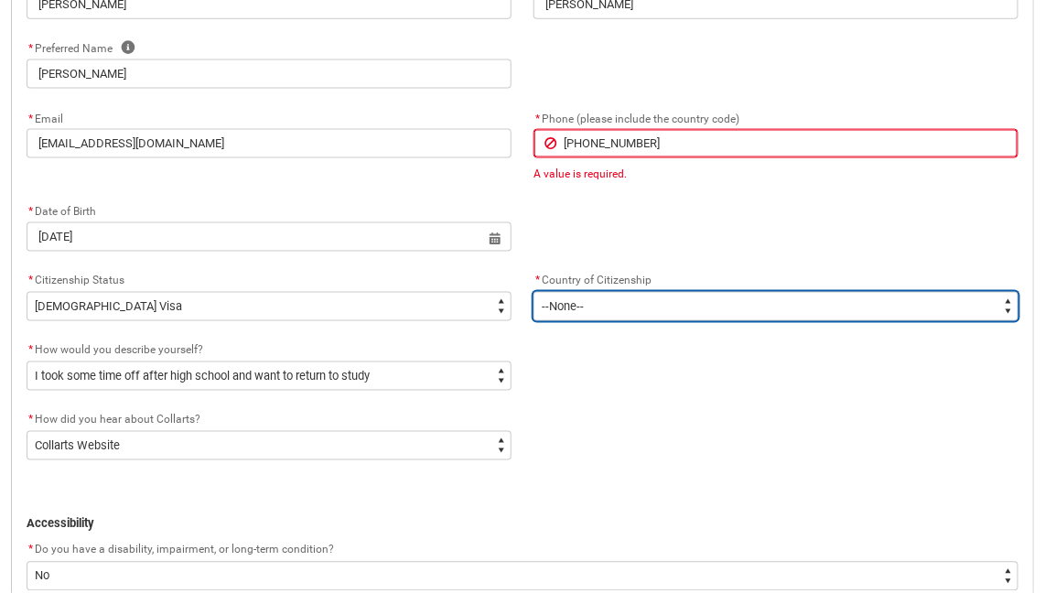
click at [667, 293] on select "--[GEOGRAPHIC_DATA]-- [GEOGRAPHIC_DATA] [GEOGRAPHIC_DATA] [GEOGRAPHIC_DATA] [GE…" at bounding box center [776, 306] width 485 height 29
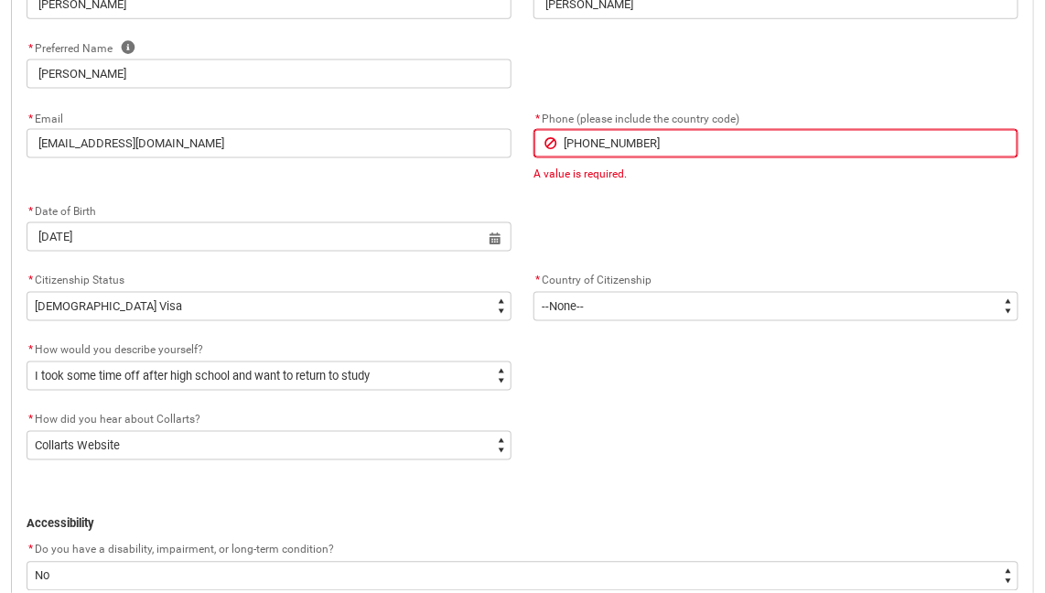
click at [561, 397] on div "* How would you describe yourself? * --None-- I'm currently in Year 12 and plan…" at bounding box center [523, 375] width 1014 height 70
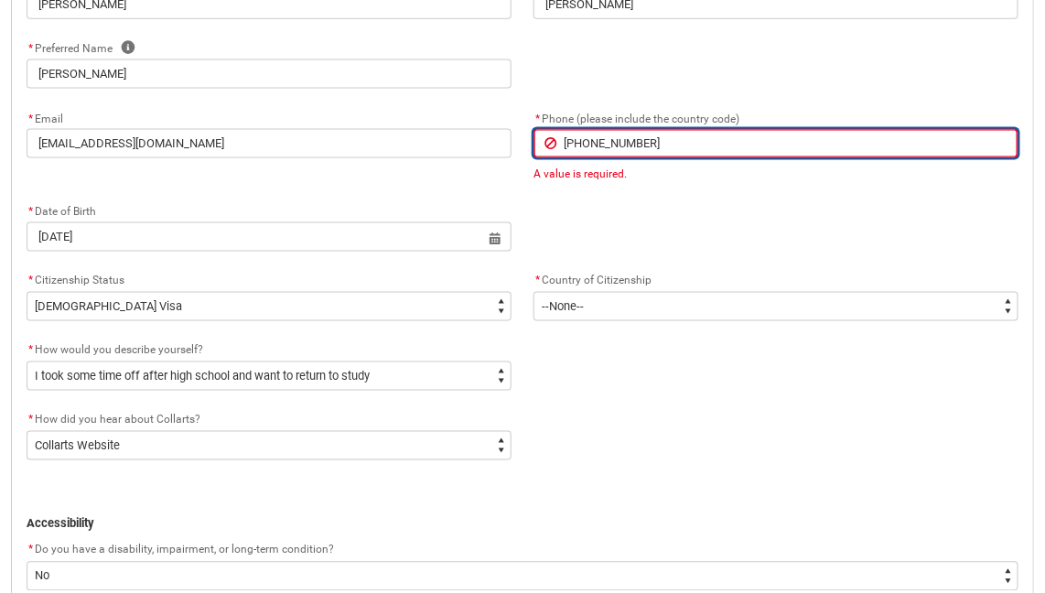
click at [599, 142] on input "[PHONE_NUMBER]" at bounding box center [776, 143] width 485 height 29
type lightning-primitive-input-simple "[PHONE_NUMBER]"
type input "[PHONE_NUMBER]"
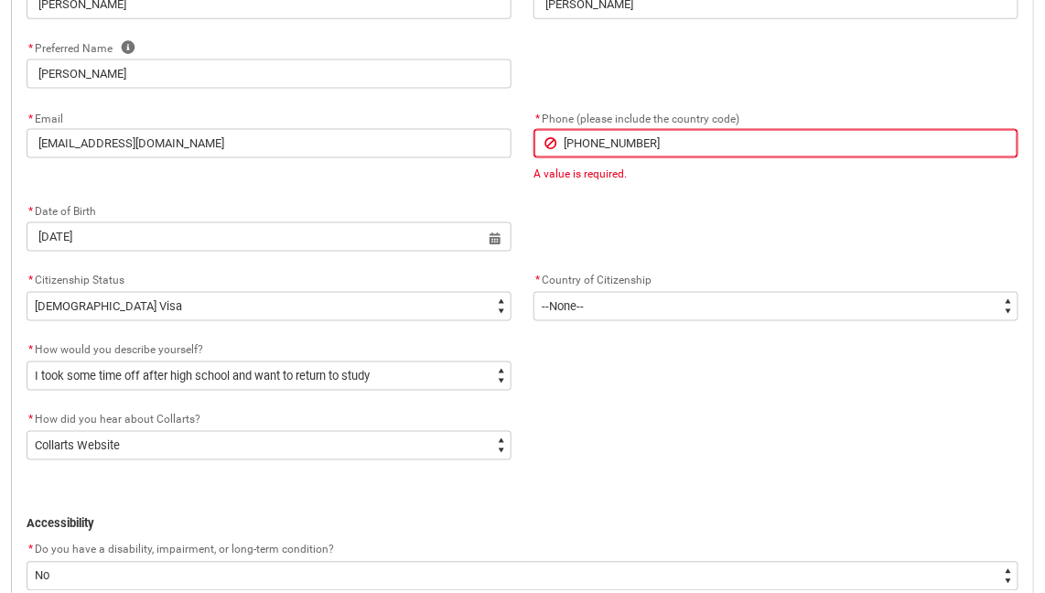
click at [649, 388] on div "* How would you describe yourself? * --None-- I'm currently in Year 12 and plan…" at bounding box center [523, 375] width 1014 height 70
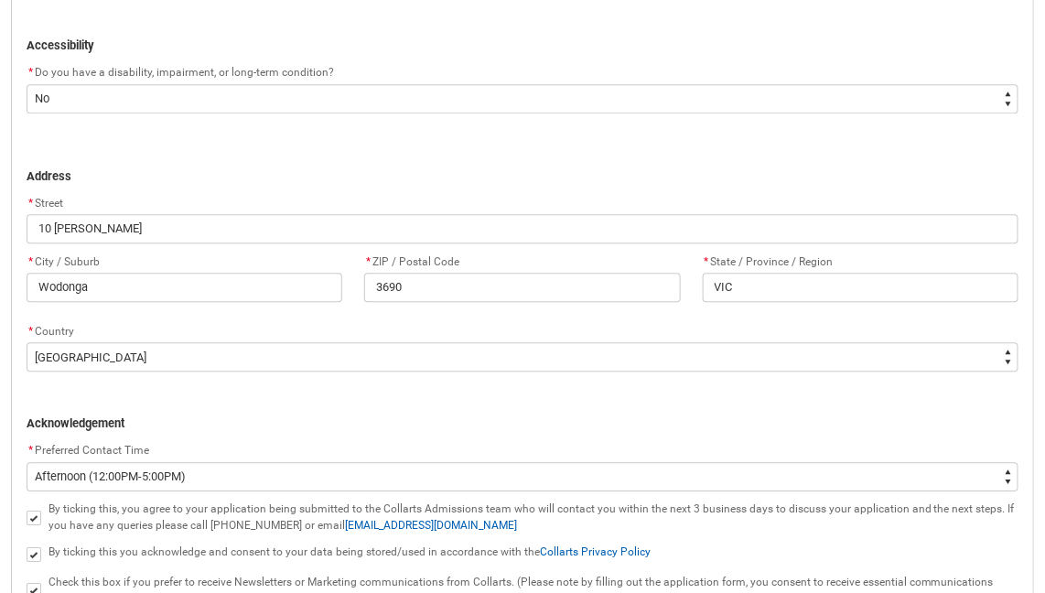
scroll to position [1314, 0]
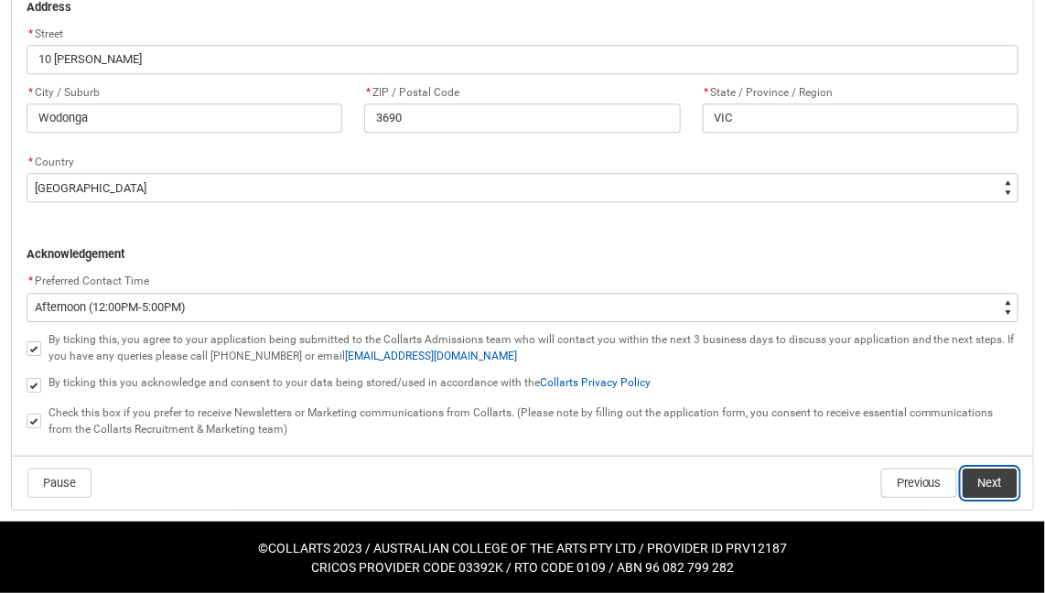
click at [994, 472] on button "Next" at bounding box center [990, 483] width 55 height 29
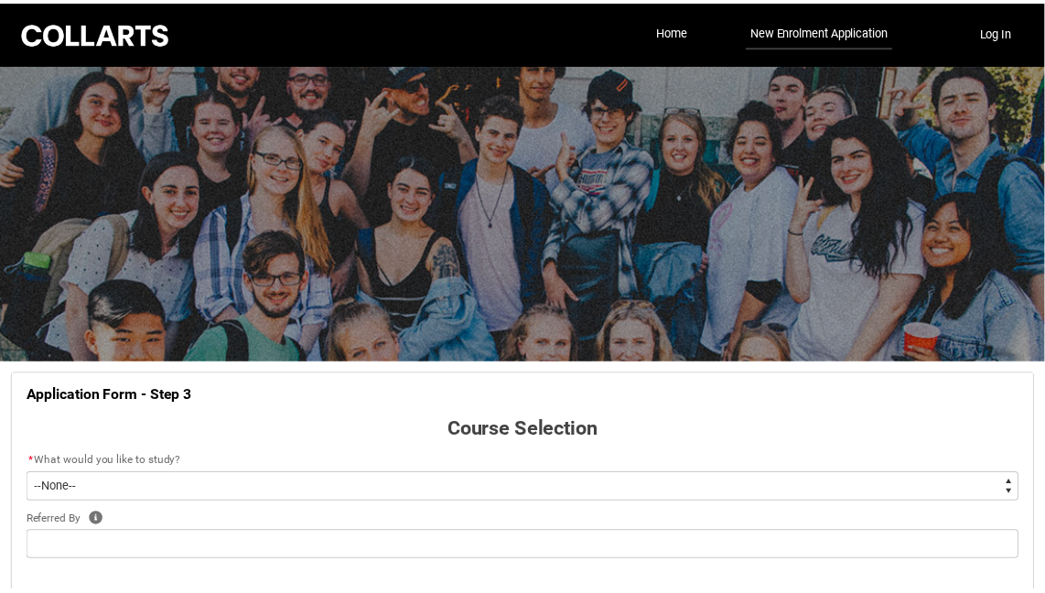
scroll to position [190, 0]
